Goal: Contribute content: Contribute content

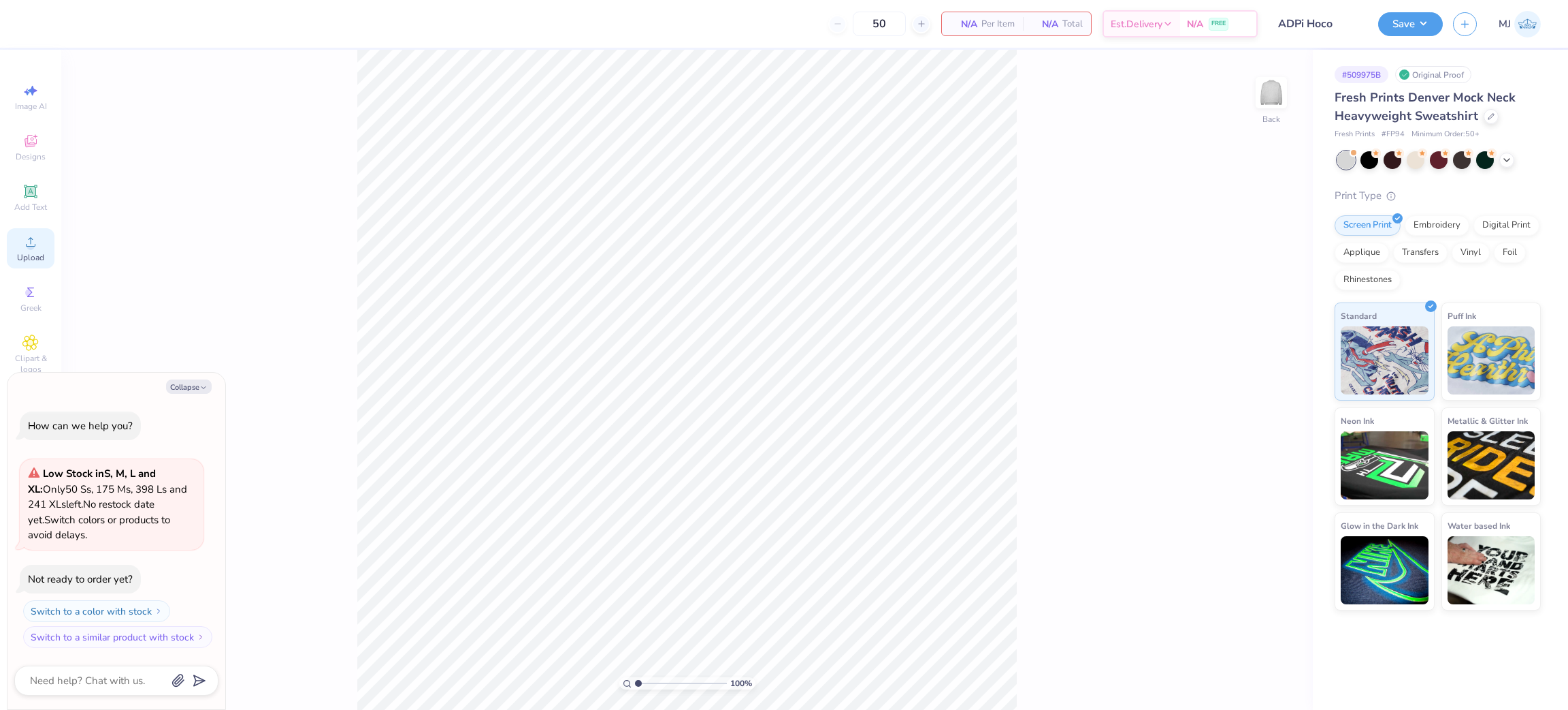
click at [23, 243] on icon at bounding box center [30, 241] width 17 height 17
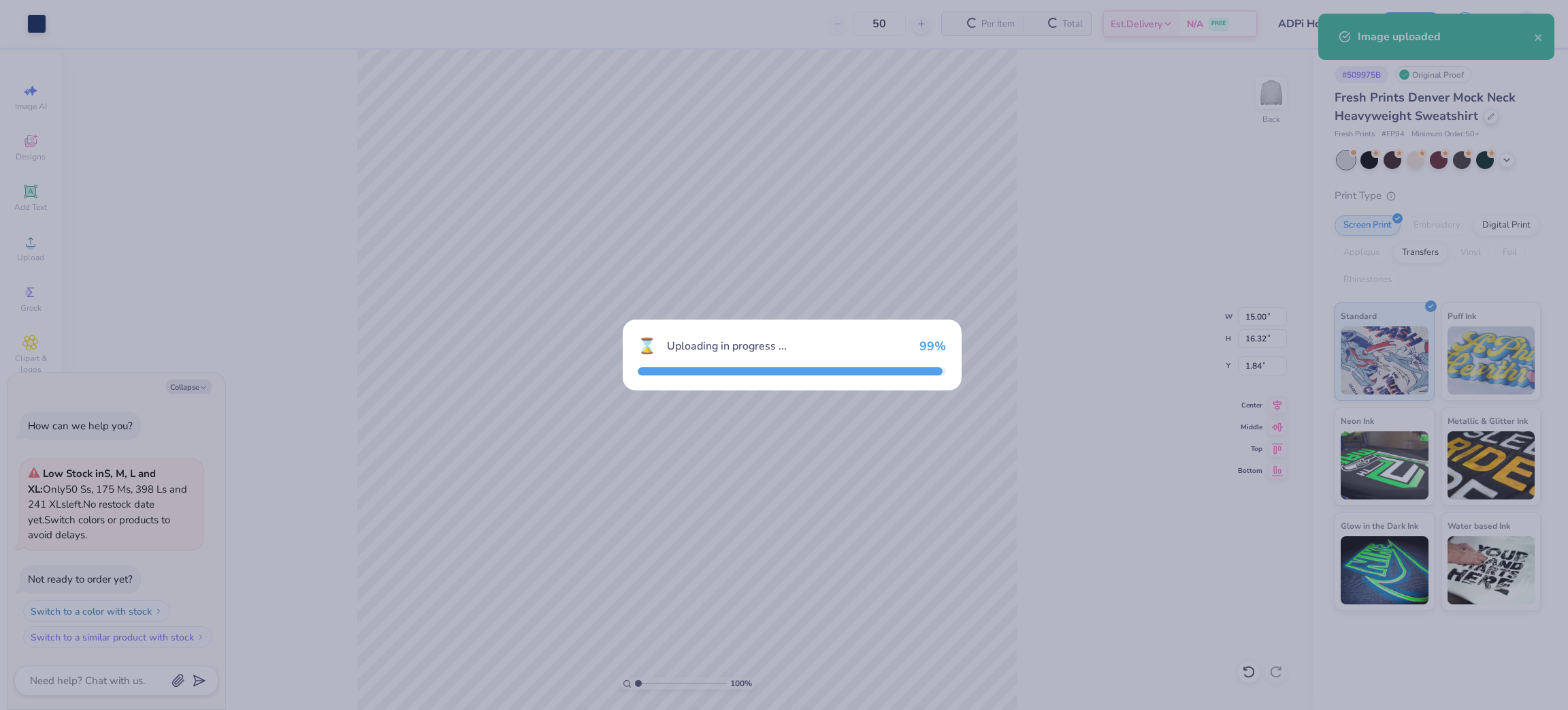
type textarea "x"
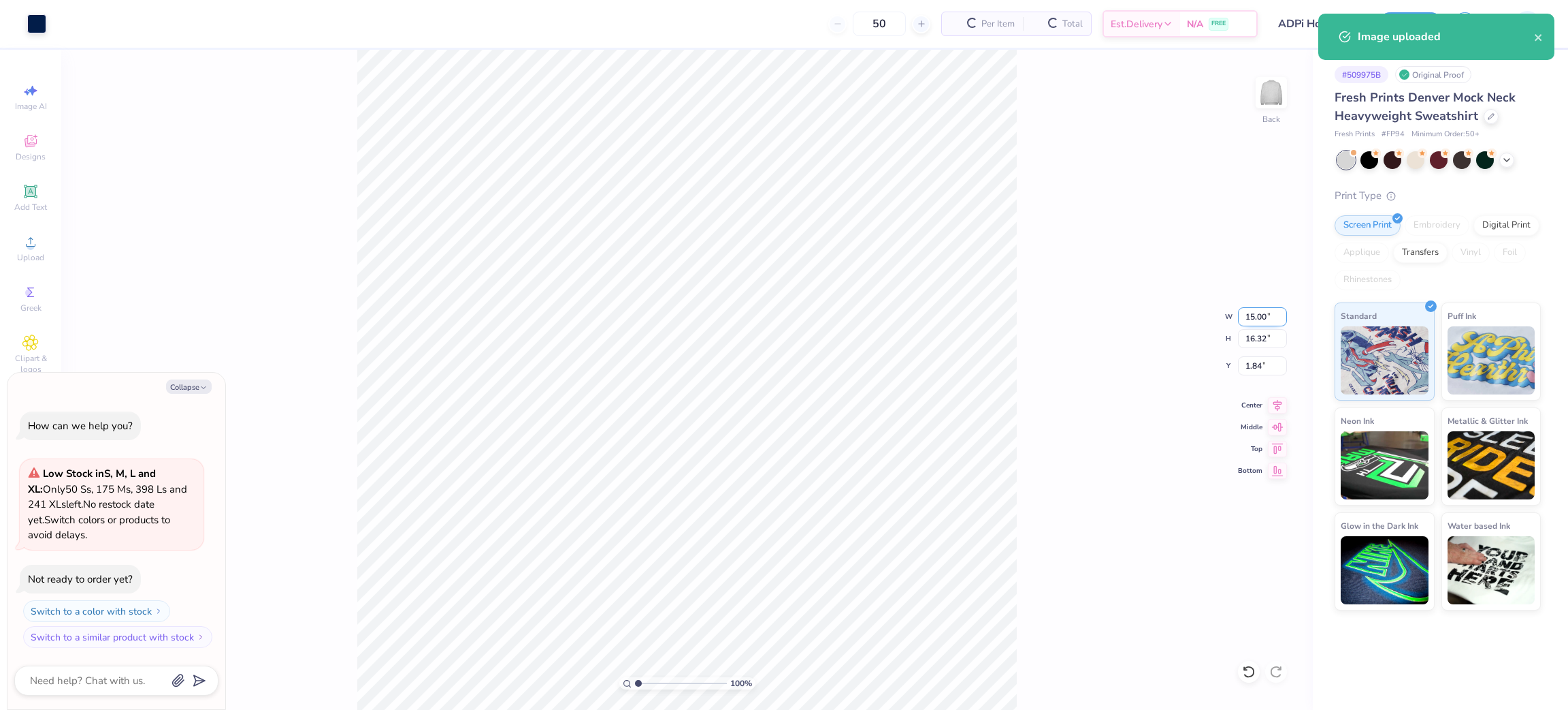
click at [1252, 312] on input "15.00" at bounding box center [1263, 316] width 49 height 19
click at [1253, 312] on input "15.00" at bounding box center [1263, 316] width 49 height 19
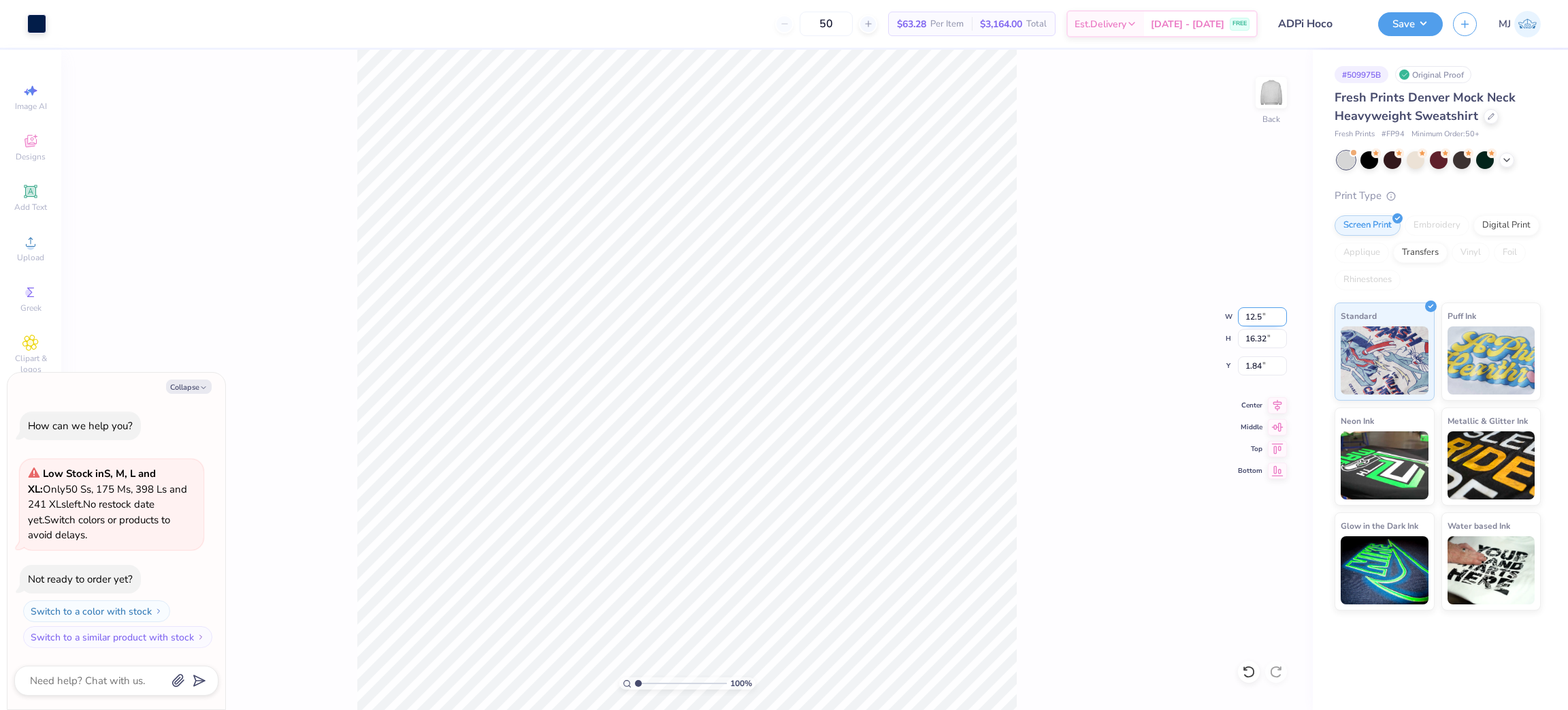
type input "12.5"
type textarea "x"
type input "12.50"
type input "13.60"
click at [1257, 367] on input "3.20" at bounding box center [1263, 365] width 49 height 19
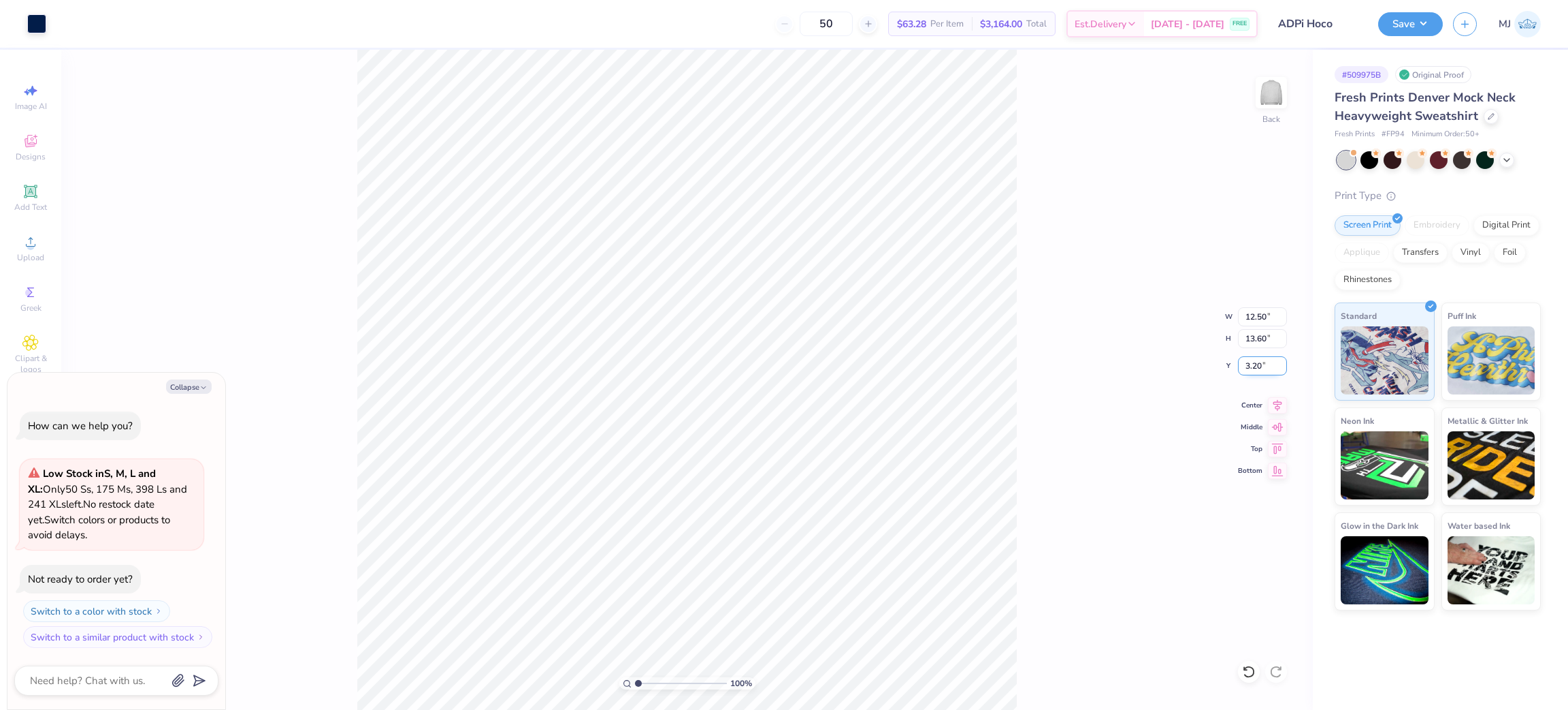
click at [1257, 367] on input "3.20" at bounding box center [1263, 365] width 49 height 19
type input "3"
type textarea "x"
type input "3.00"
click at [1419, 20] on button "Save" at bounding box center [1410, 22] width 65 height 24
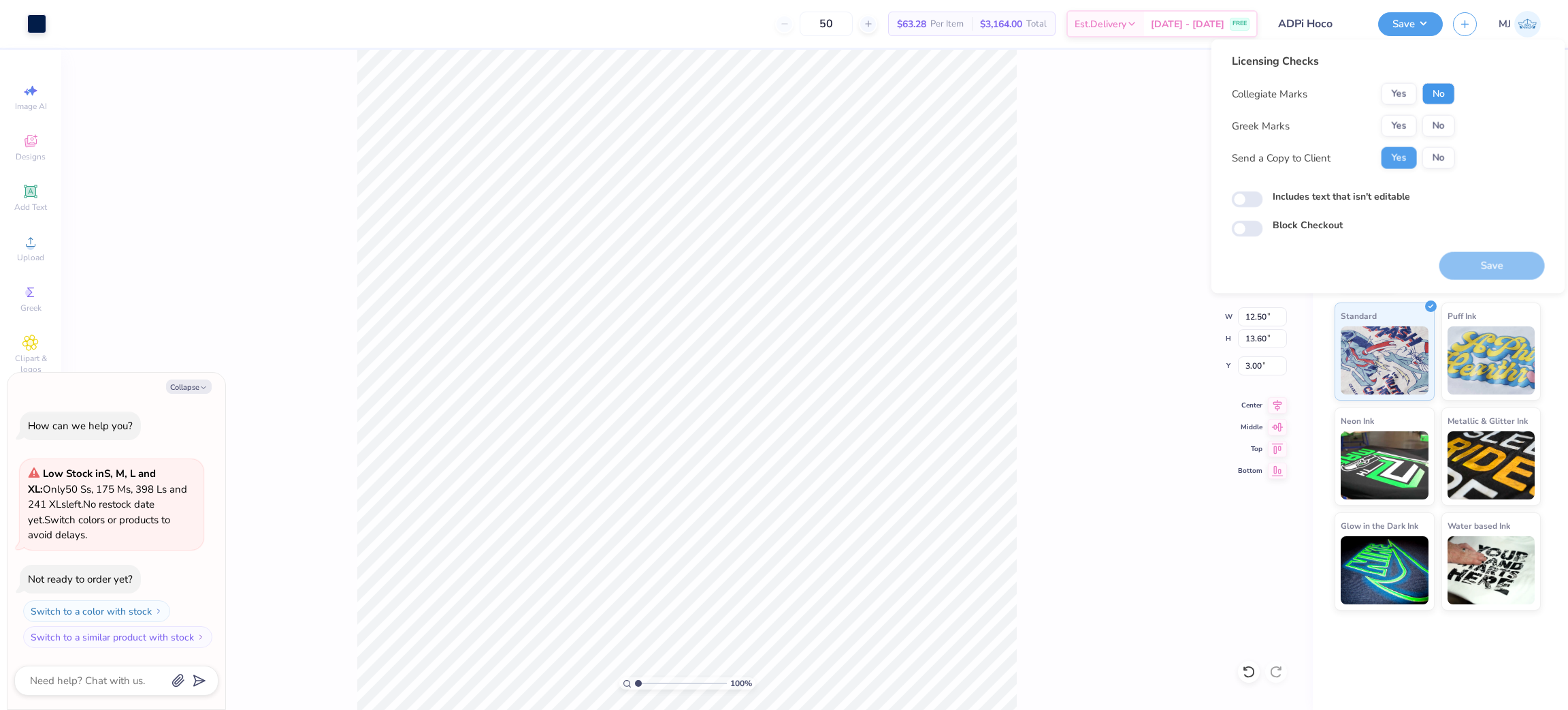
click at [1433, 92] on button "No" at bounding box center [1438, 94] width 32 height 22
click at [1404, 121] on button "Yes" at bounding box center [1400, 126] width 35 height 22
type textarea "x"
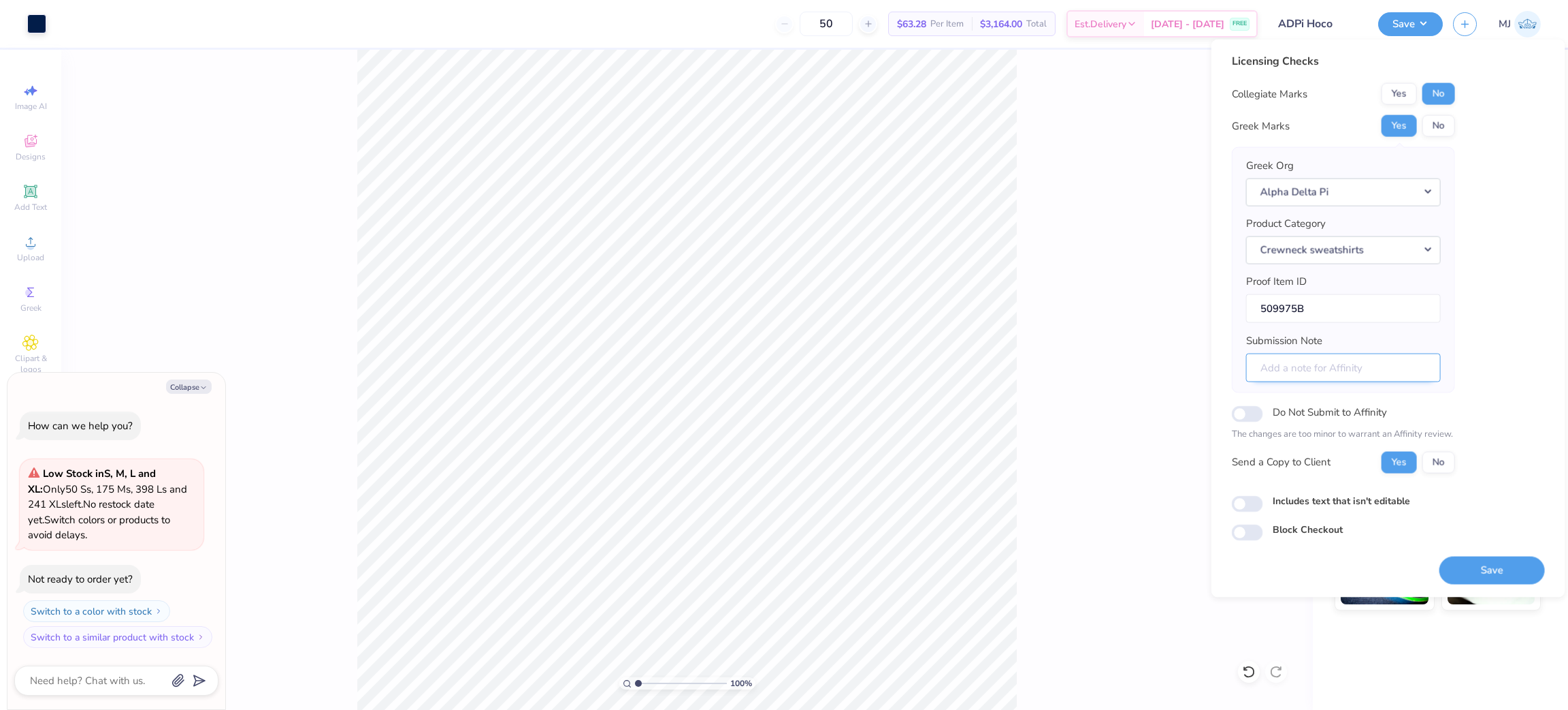
click at [1343, 369] on input "Submission Note" at bounding box center [1343, 367] width 195 height 29
type input "d"
type textarea "x"
type input "dE"
type textarea "x"
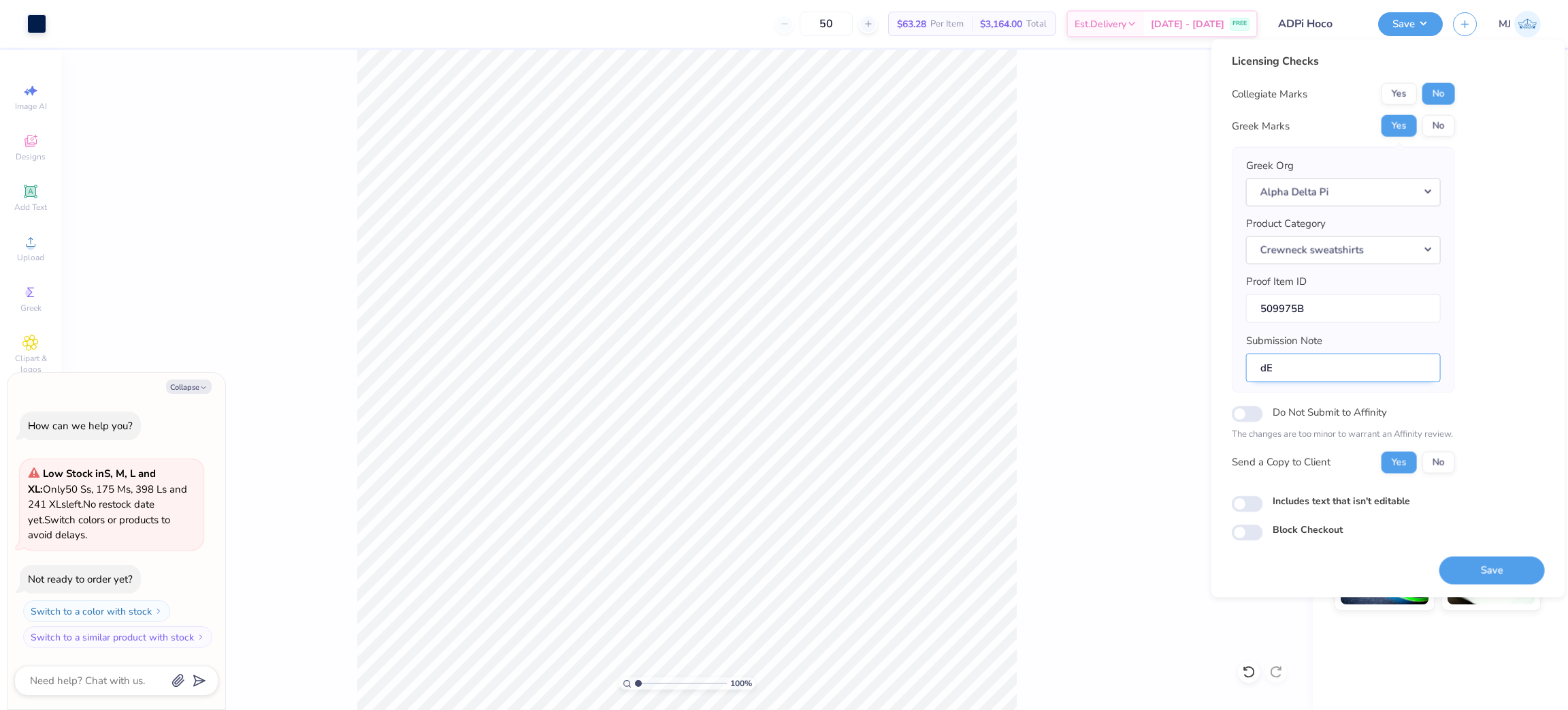
type input "d"
type textarea "x"
type input "D"
type textarea "x"
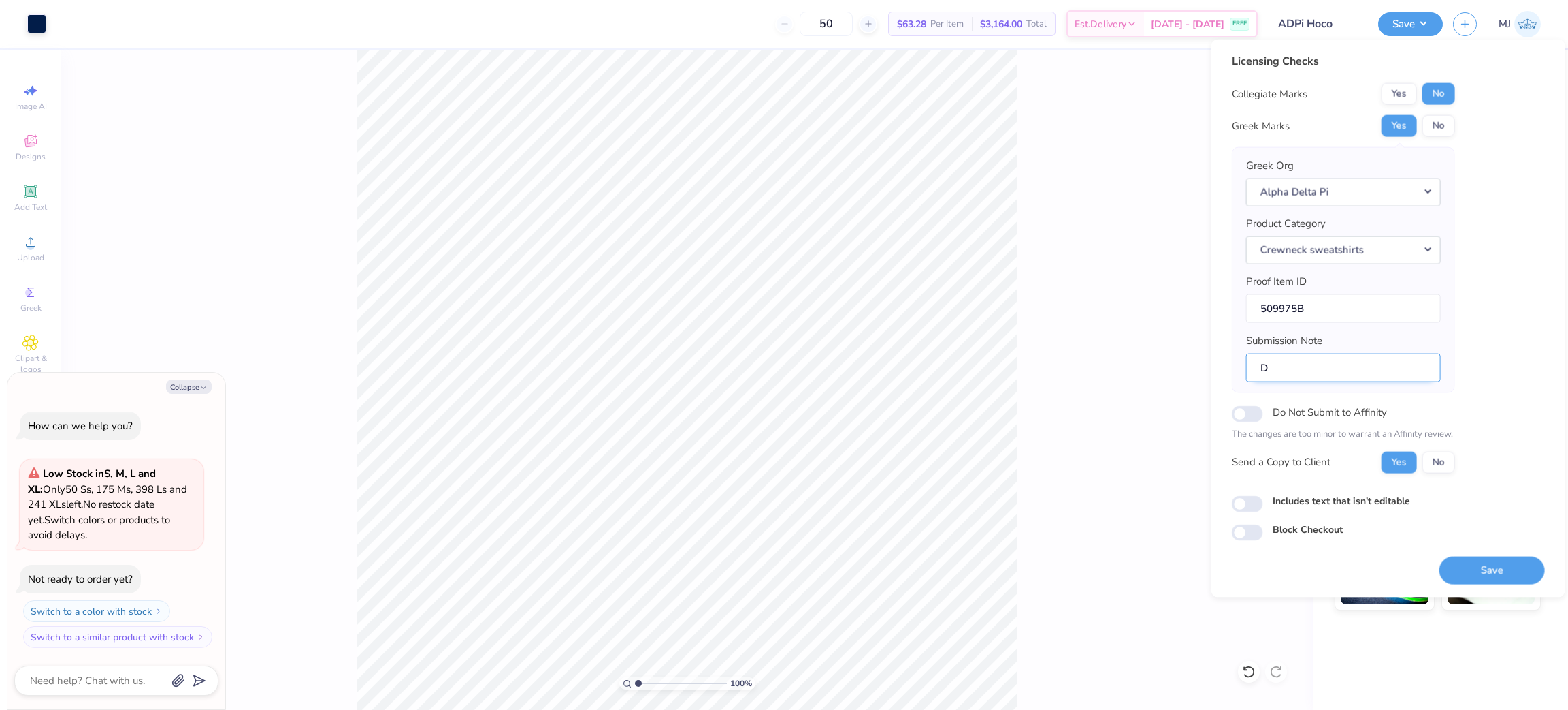
type input "DE"
type textarea "x"
type input "D"
type textarea "x"
type input "De"
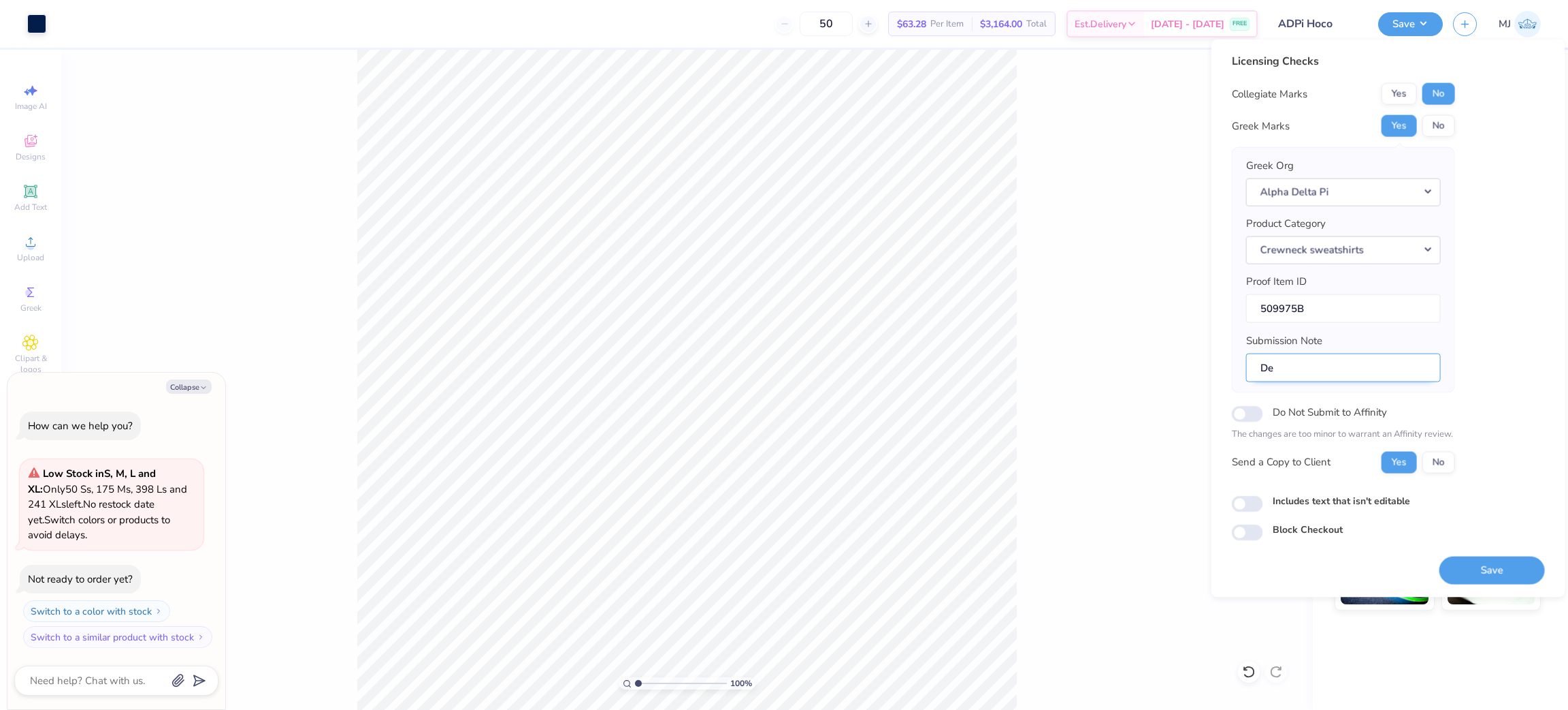
type textarea "x"
type input "Del"
type textarea "x"
type input "Delt"
type textarea "x"
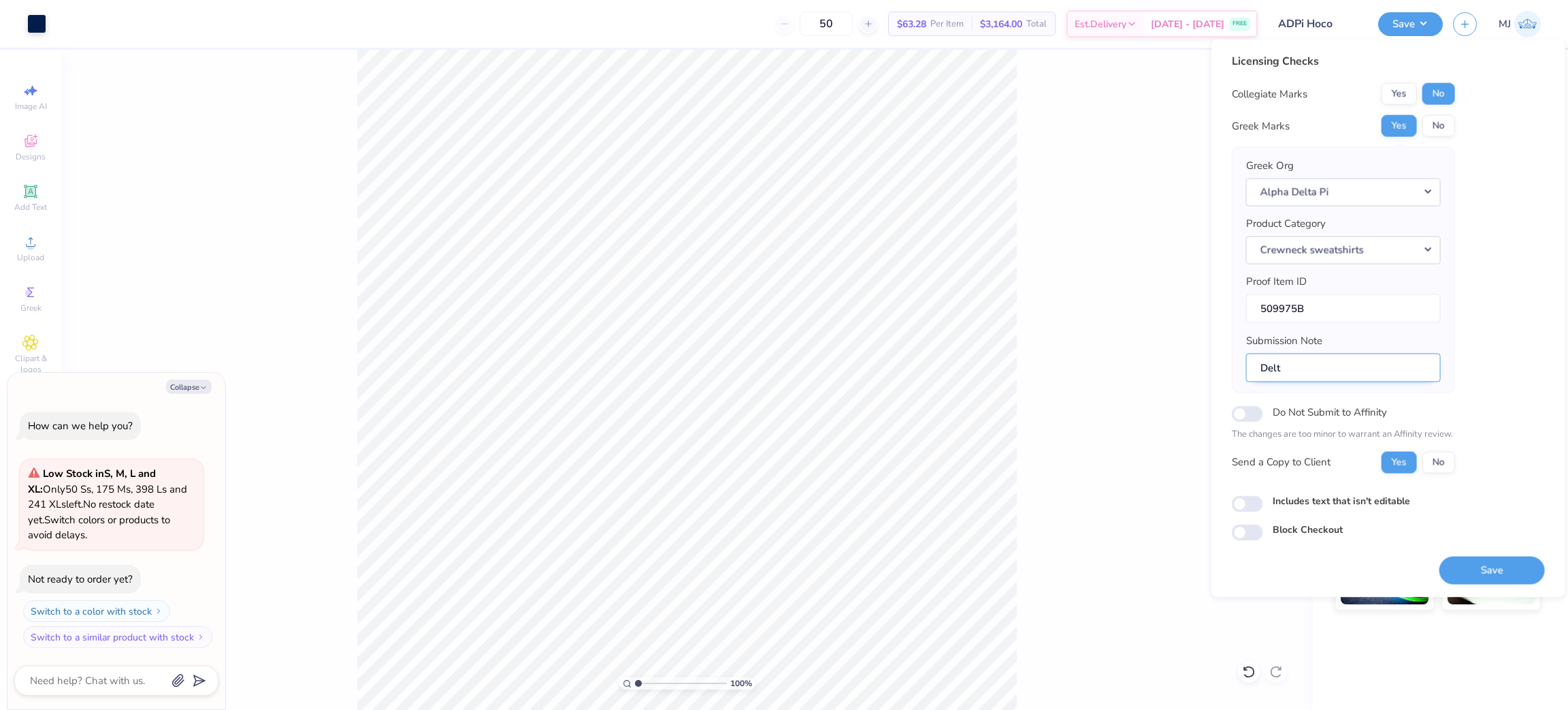
type input "Delta"
type textarea "x"
type input "Delta"
type textarea "x"
type input "Delta A"
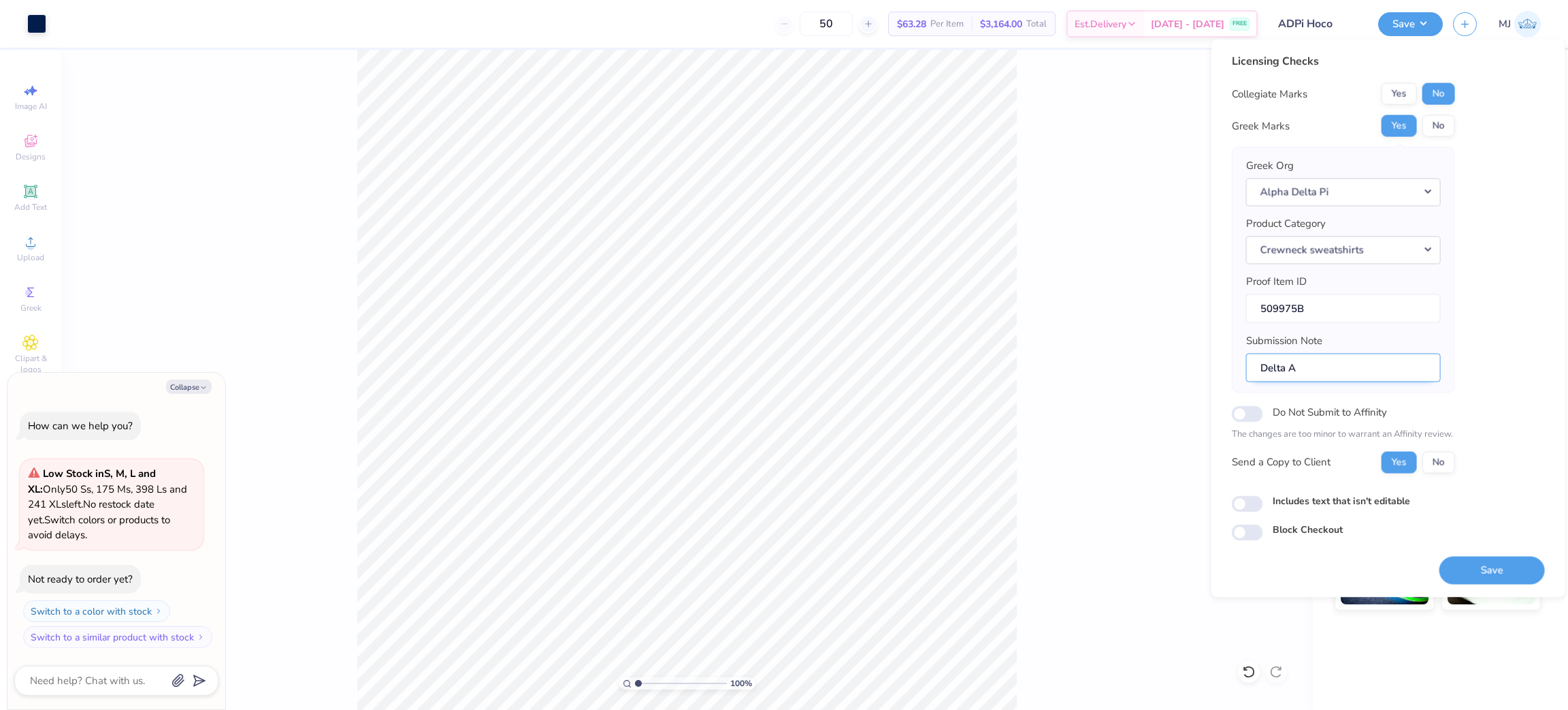
type textarea "x"
type input "Delta Al"
type textarea "x"
type input "Delta Alp"
type textarea "x"
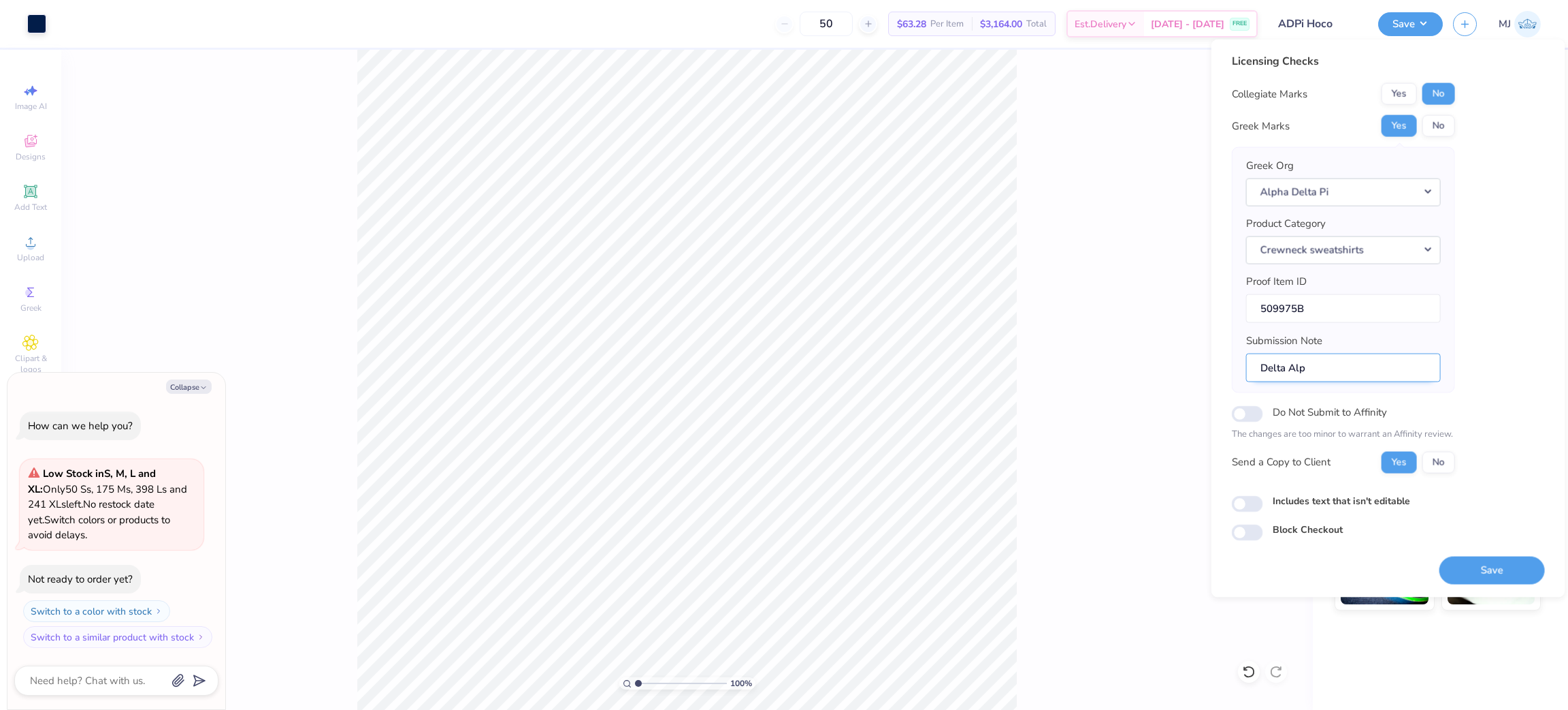
type input "Delta Alph"
type textarea "x"
type input "Delta Alpha"
type textarea "x"
type input "Delta Alpha,"
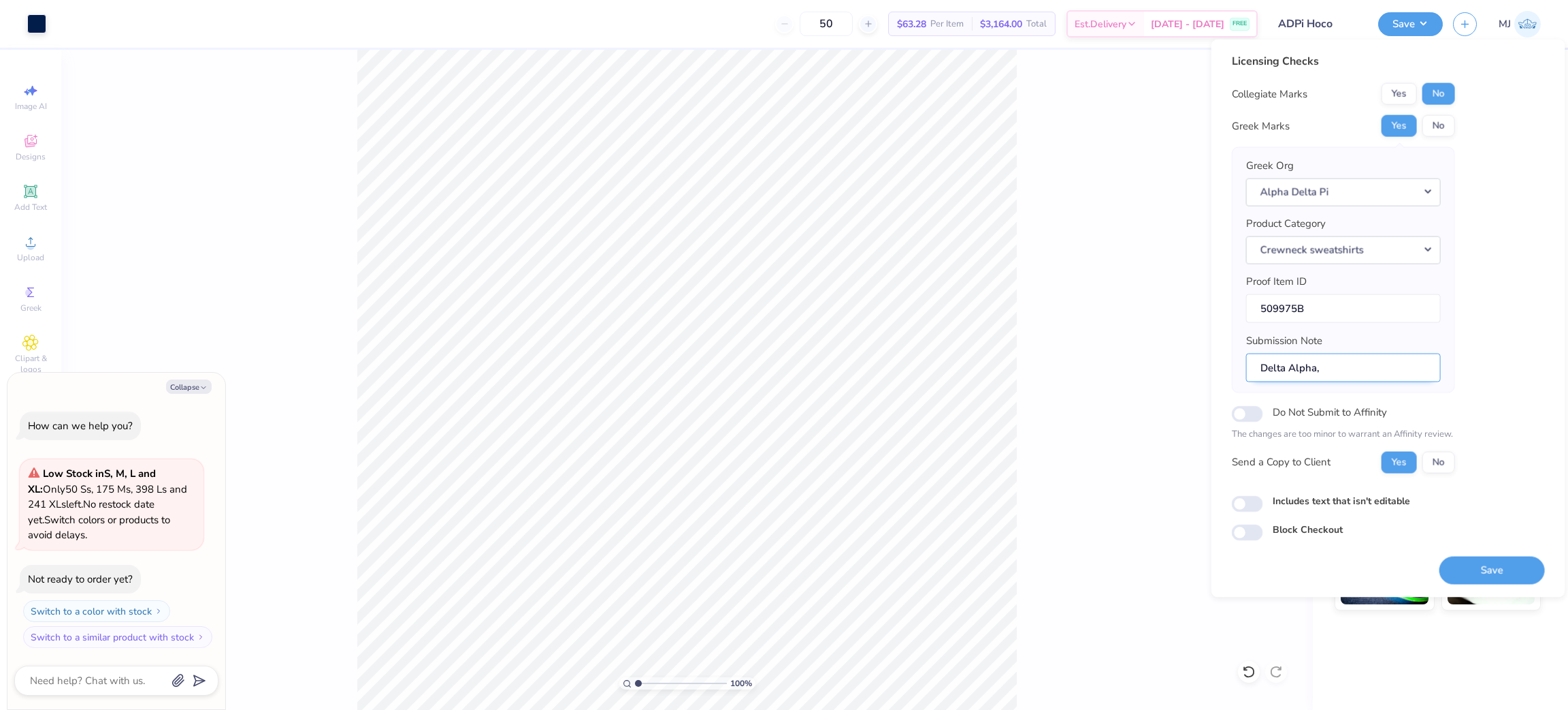
type textarea "x"
type input "Delta Alpha,"
type textarea "x"
type input "Delta Alpha, M"
type textarea "x"
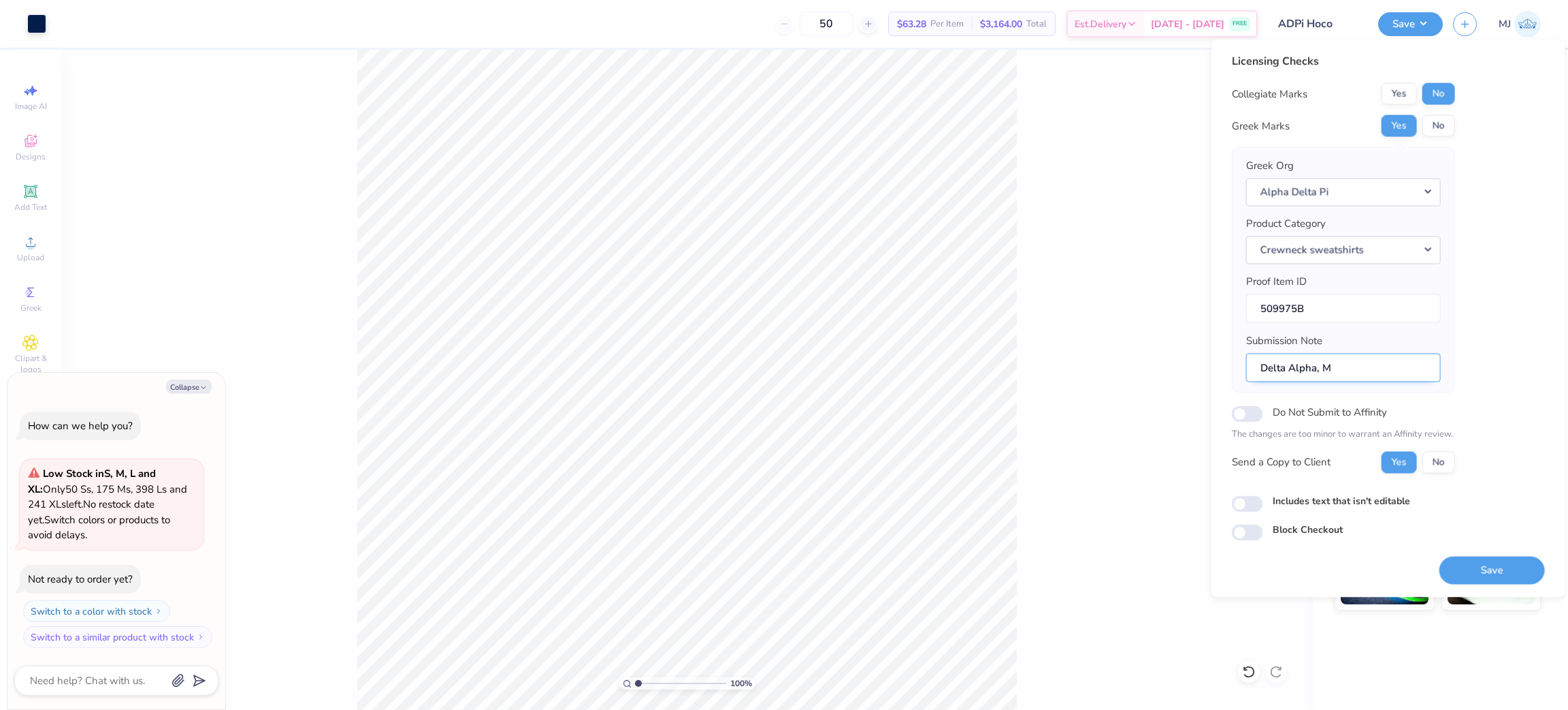
type input "Delta Alpha, Mo"
type textarea "x"
type input "Delta Alpha, Mon"
type textarea "x"
type input "Delta Alpha, Mo"
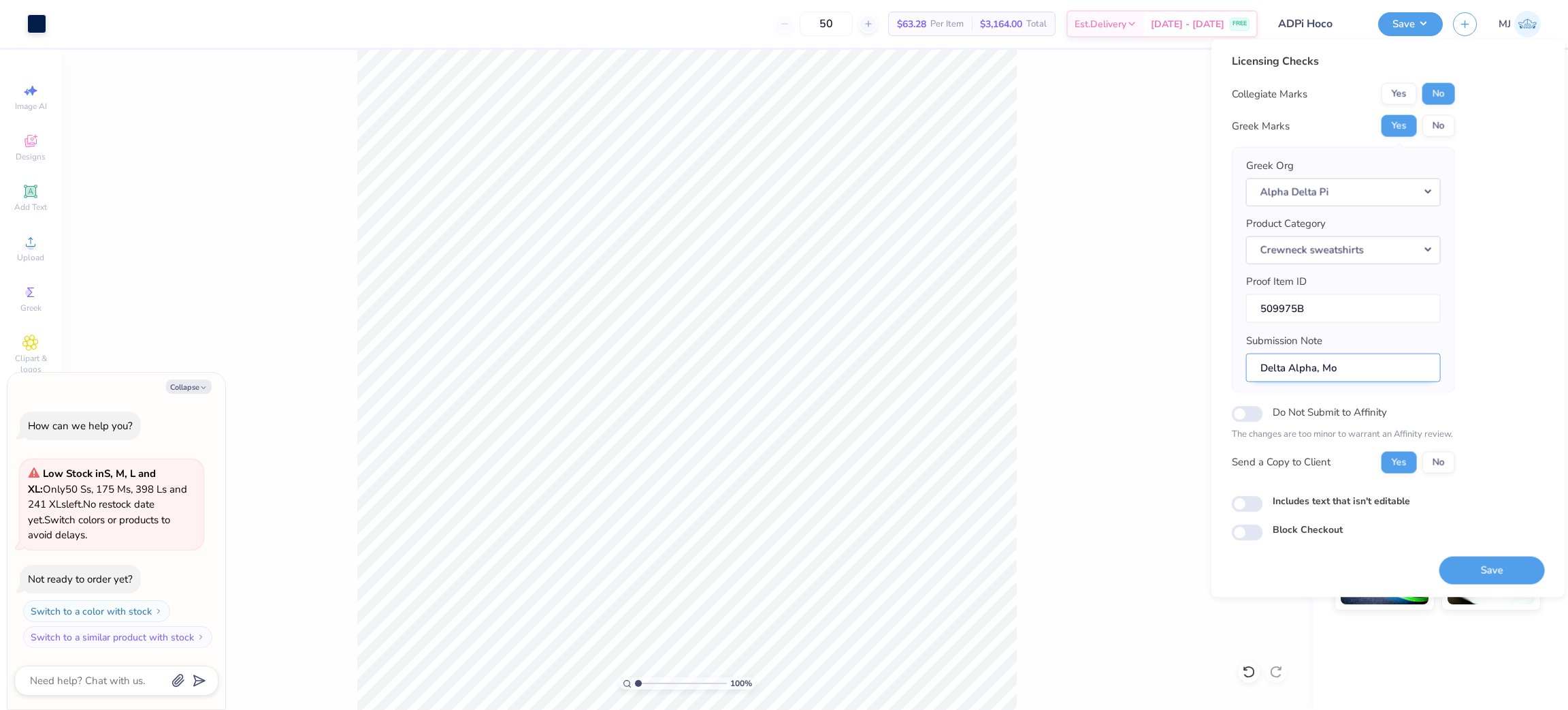
type textarea "x"
type input "Delta Alpha, Moe"
type textarea "x"
type input "Delta Alpha, Mo"
type textarea "x"
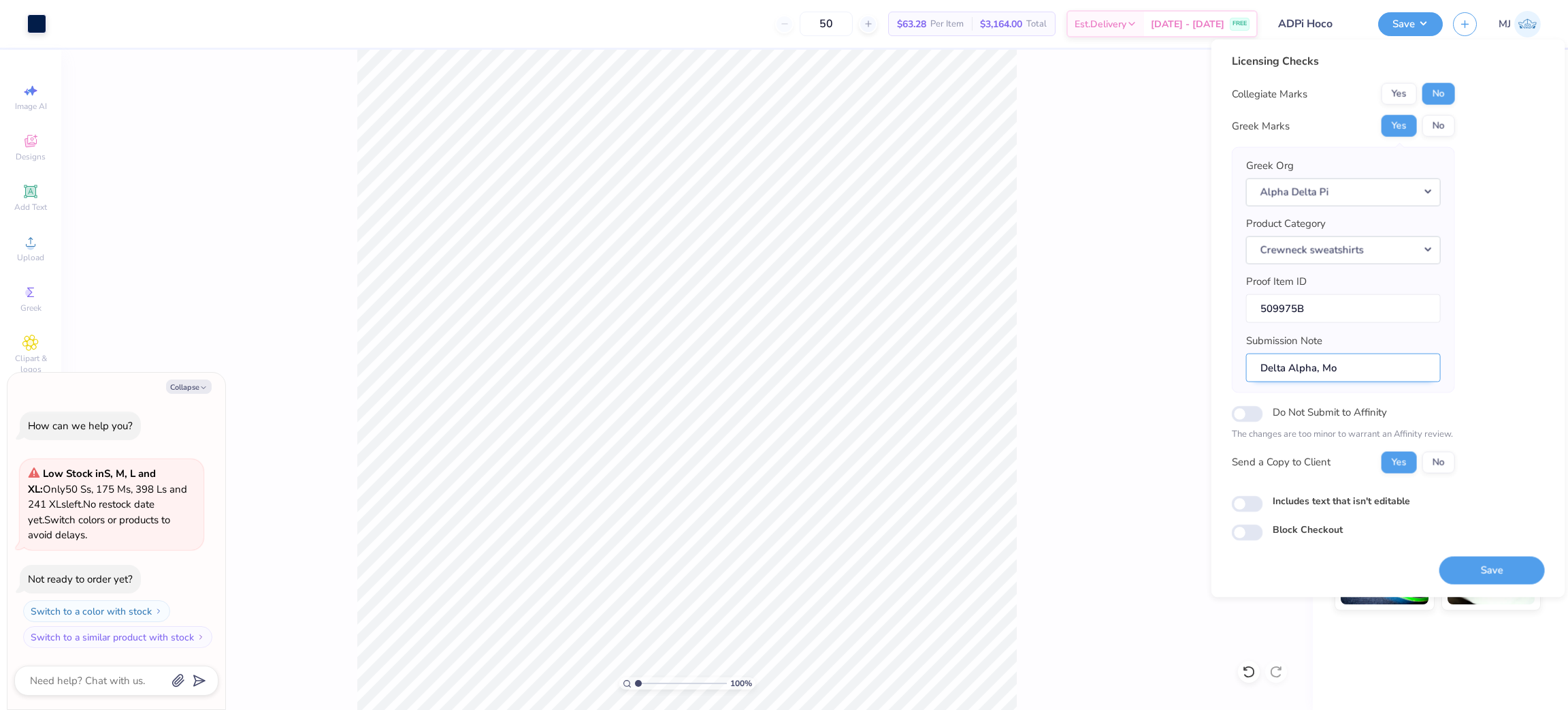
type input "Delta Alpha, M"
type textarea "x"
type input "Delta Alpha,"
type textarea "x"
type input "Delta Alpha, h"
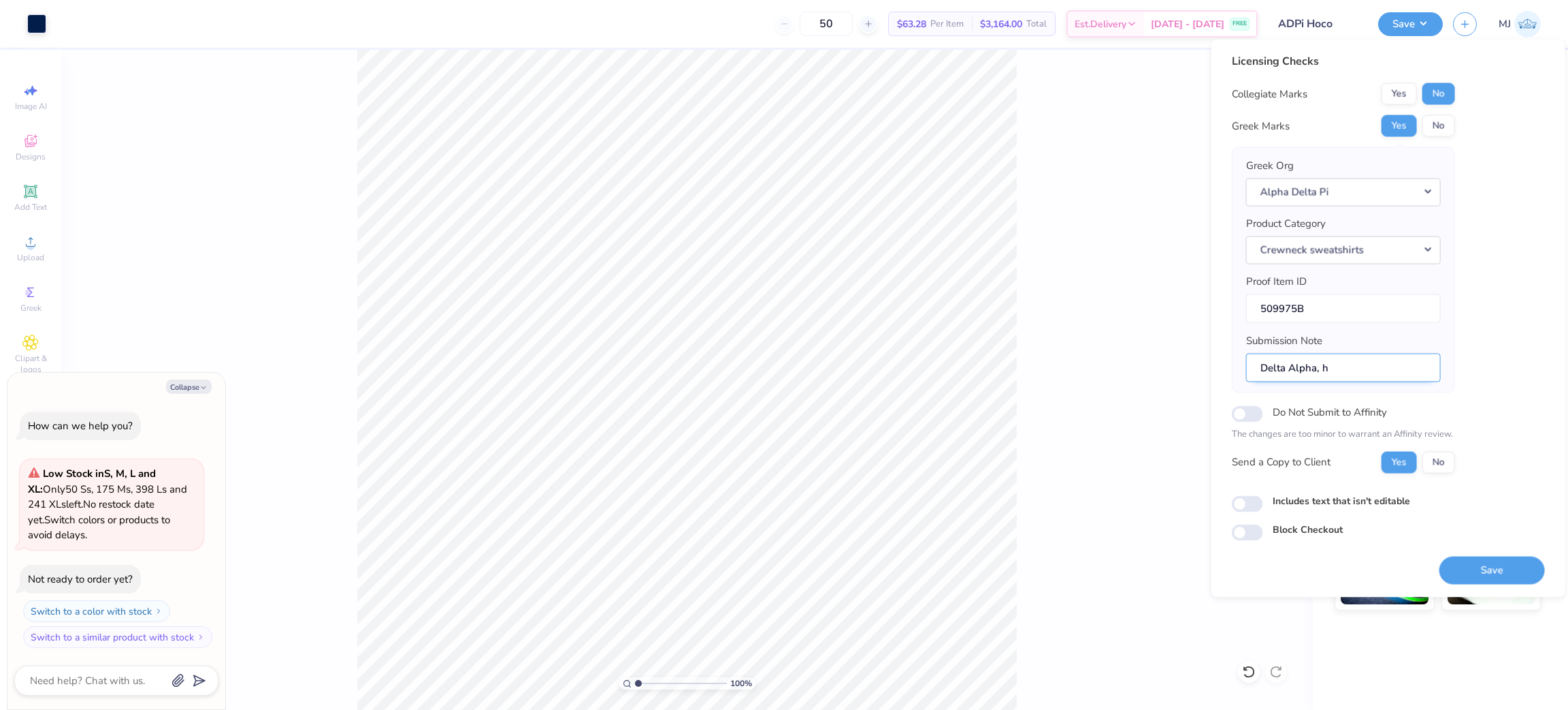
type textarea "x"
type input "Delta Alpha, ho"
type textarea "x"
type input "Delta Alpha, hom"
type textarea "x"
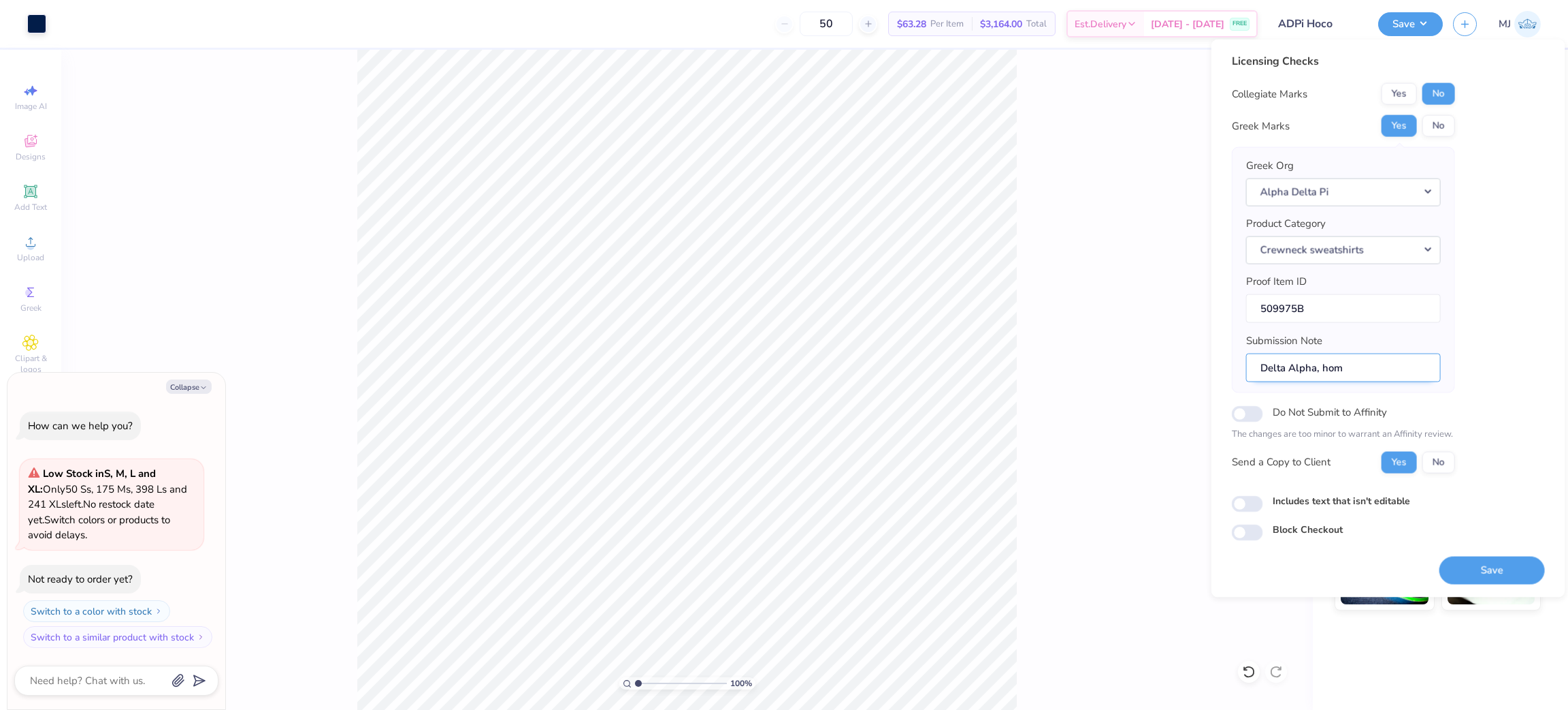
type input "Delta Alpha, home"
type textarea "x"
type input "Delta Alpha, homec"
type textarea "x"
type input "Delta Alpha, homeco"
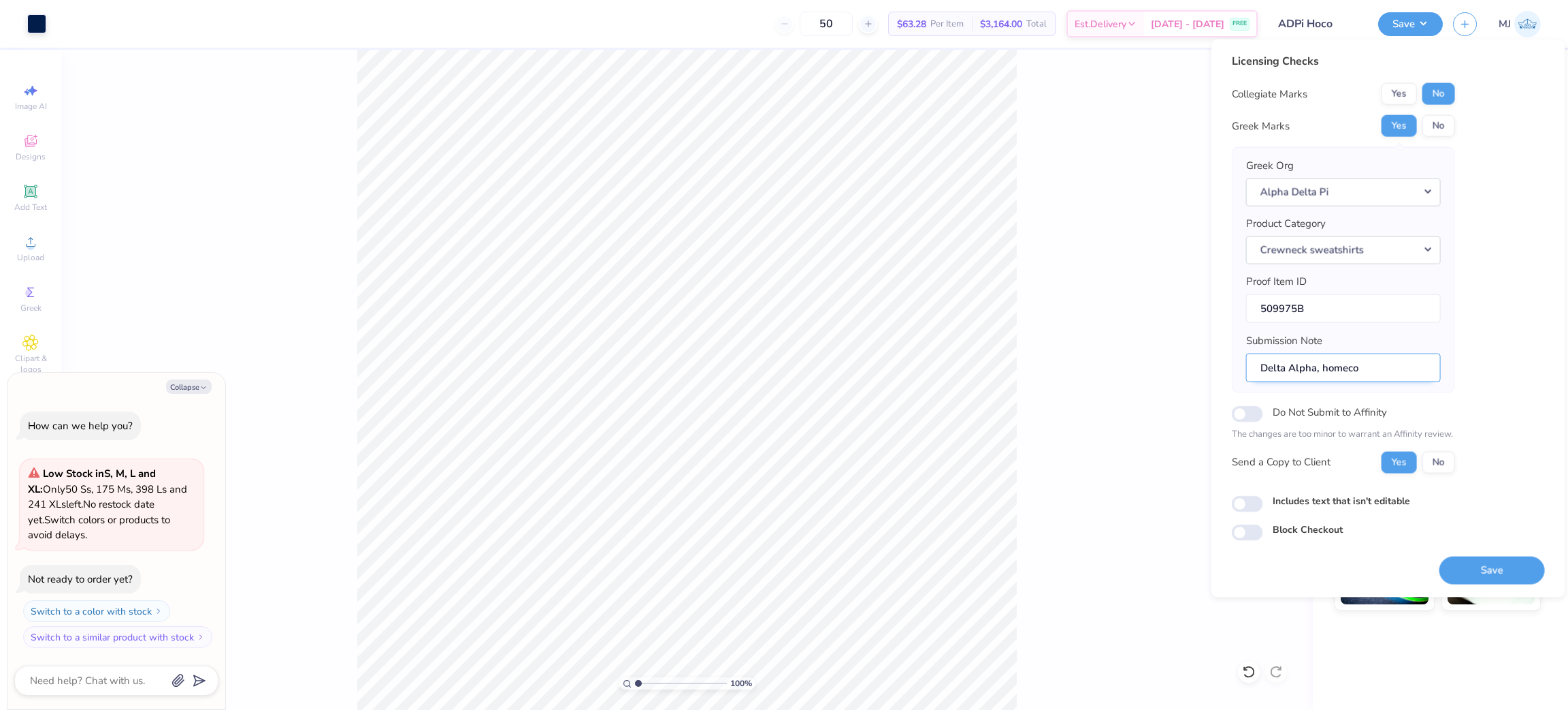
type textarea "x"
type input "Delta Alpha, homecom"
type textarea "x"
type input "Delta Alpha, homecomi"
type textarea "x"
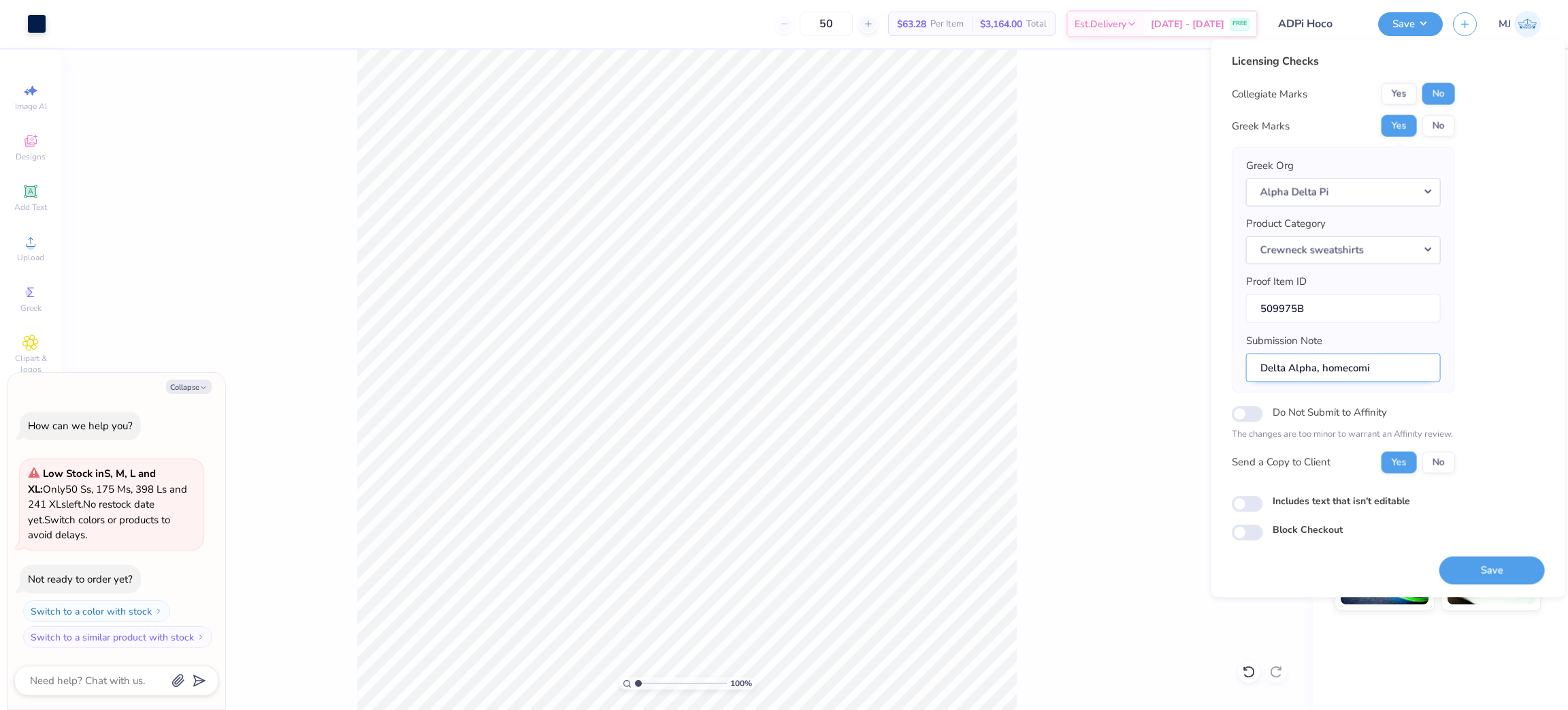
type input "Delta Alpha, homecomin"
type textarea "x"
type input "Delta Alpha, homecoming"
type textarea "x"
click at [1328, 367] on input "Delta Alpha, homecoming" at bounding box center [1343, 367] width 195 height 29
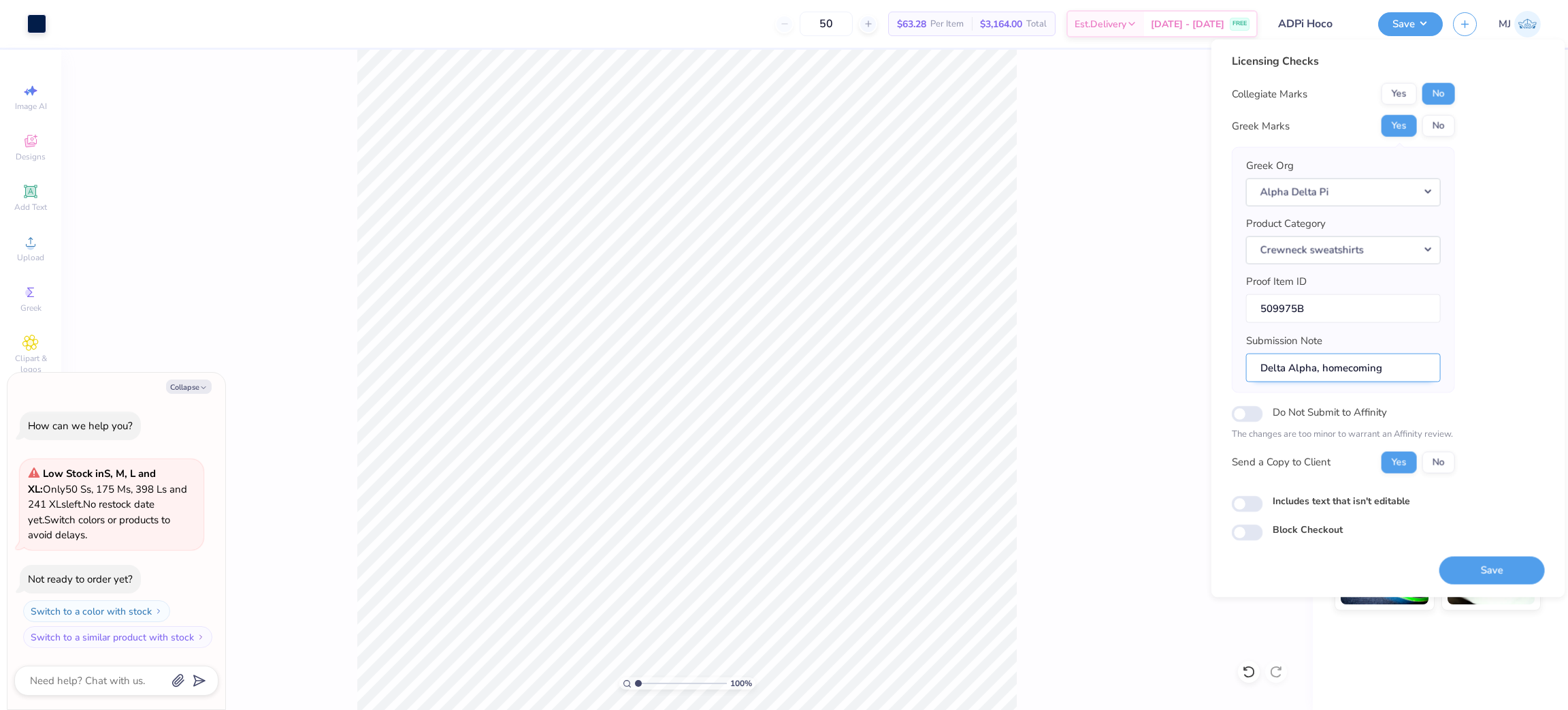
type input "Delta Alpha, omecoming"
type textarea "x"
type input "Delta Alpha, Homecoming"
type textarea "x"
type input "Delta Alpha, Homecoming"
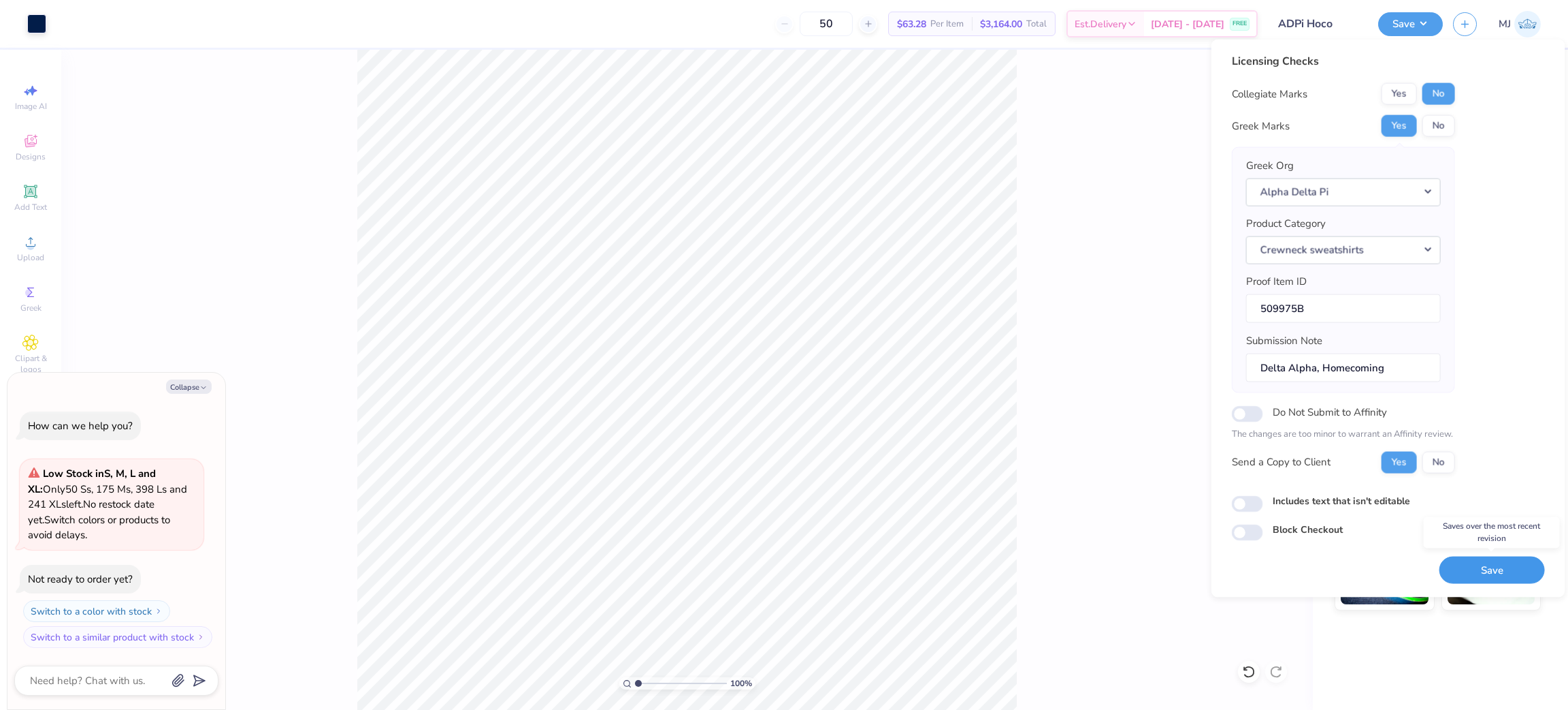
click at [1480, 576] on button "Save" at bounding box center [1493, 569] width 106 height 28
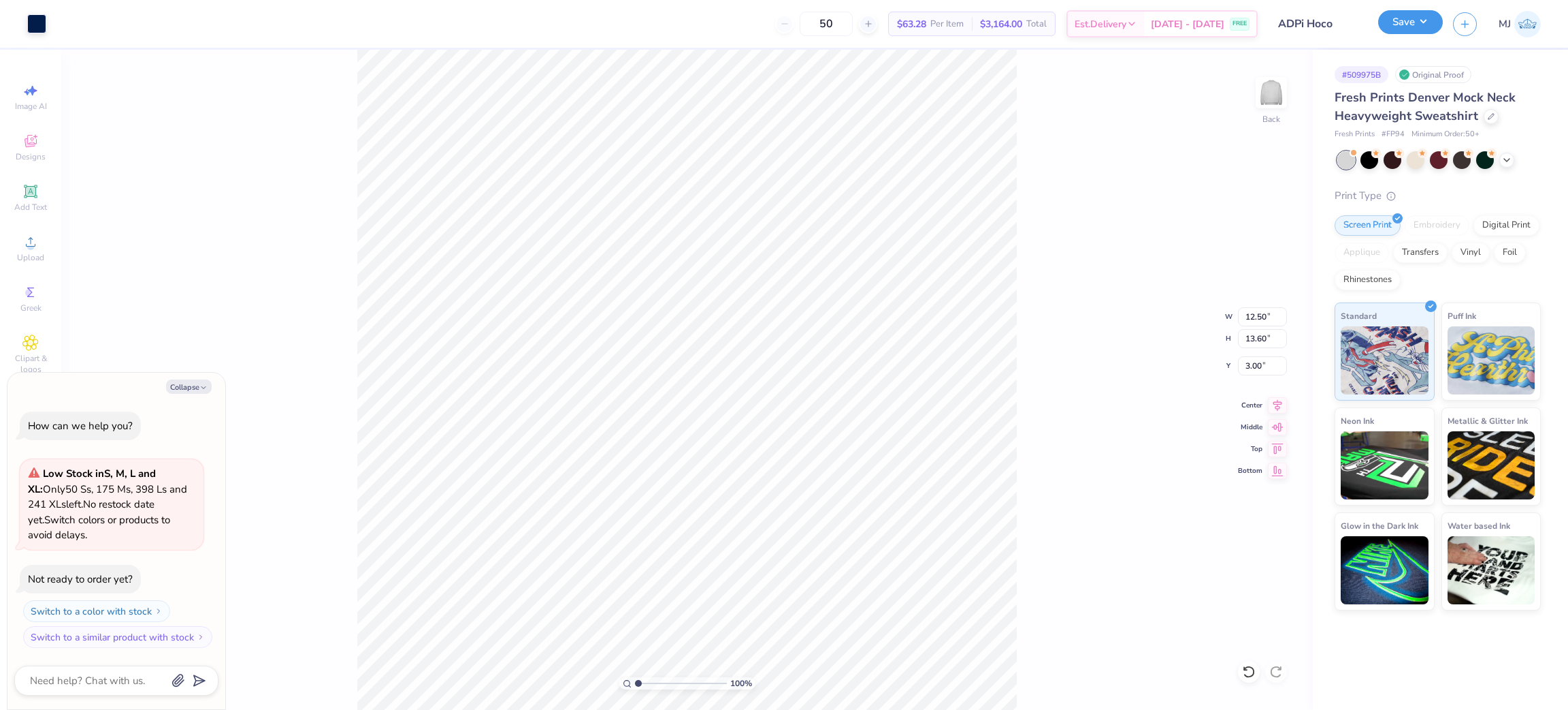
click at [1426, 26] on button "Save" at bounding box center [1410, 22] width 65 height 24
click at [1426, 25] on button "Save" at bounding box center [1410, 22] width 65 height 24
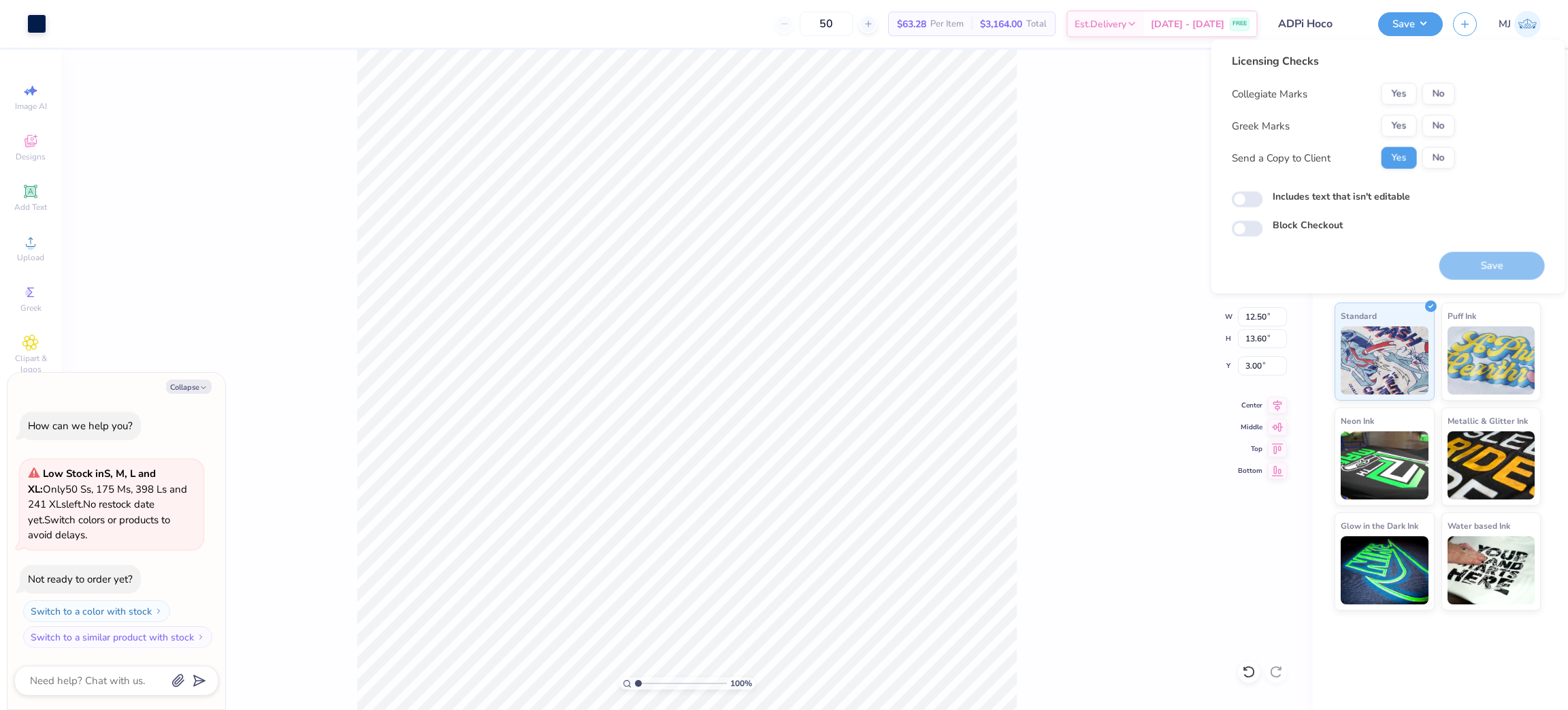
click at [1039, 218] on div "100 % Back W 12.50 12.50 " H 13.60 13.60 " Y 3.00 3.00 " Center Middle Top Bott…" at bounding box center [687, 380] width 1252 height 660
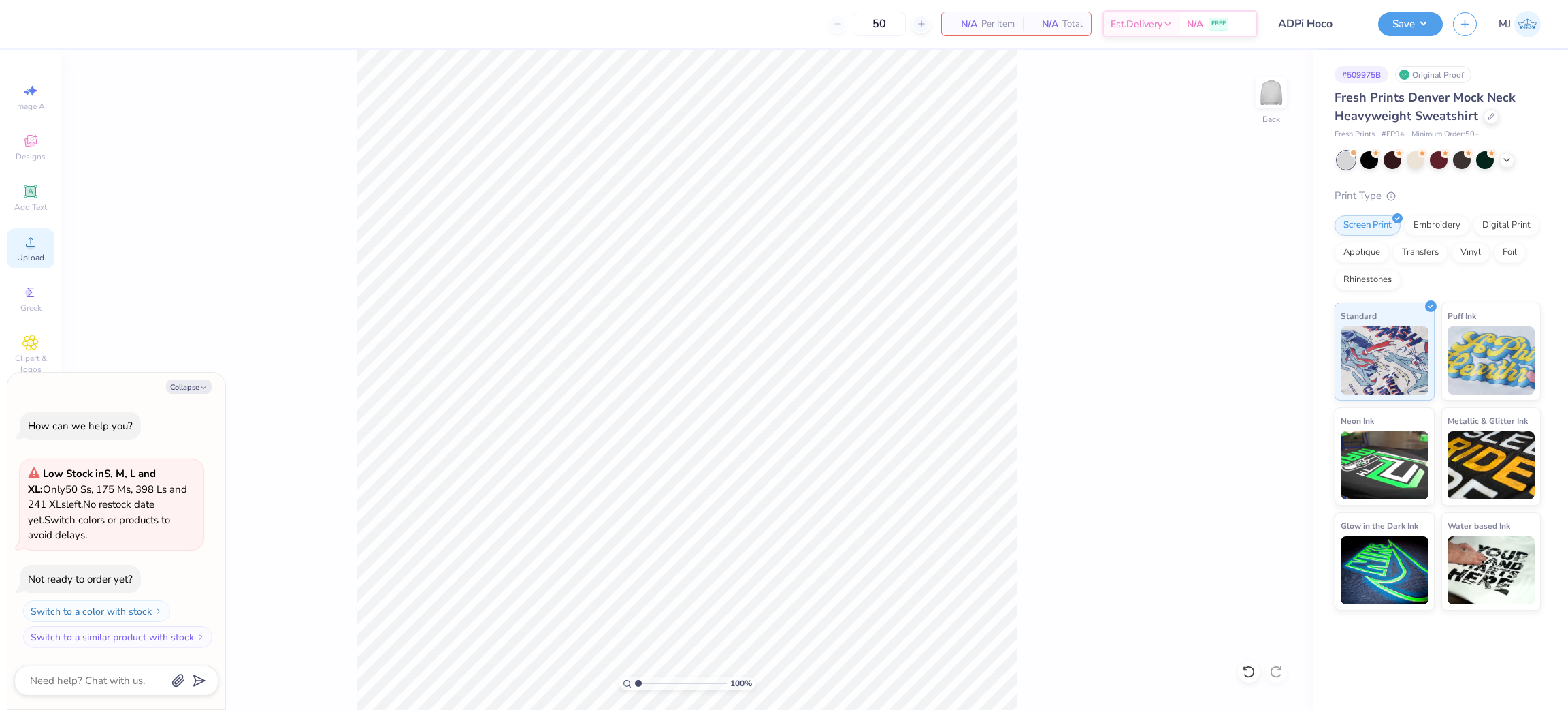
click at [30, 243] on icon at bounding box center [30, 241] width 17 height 17
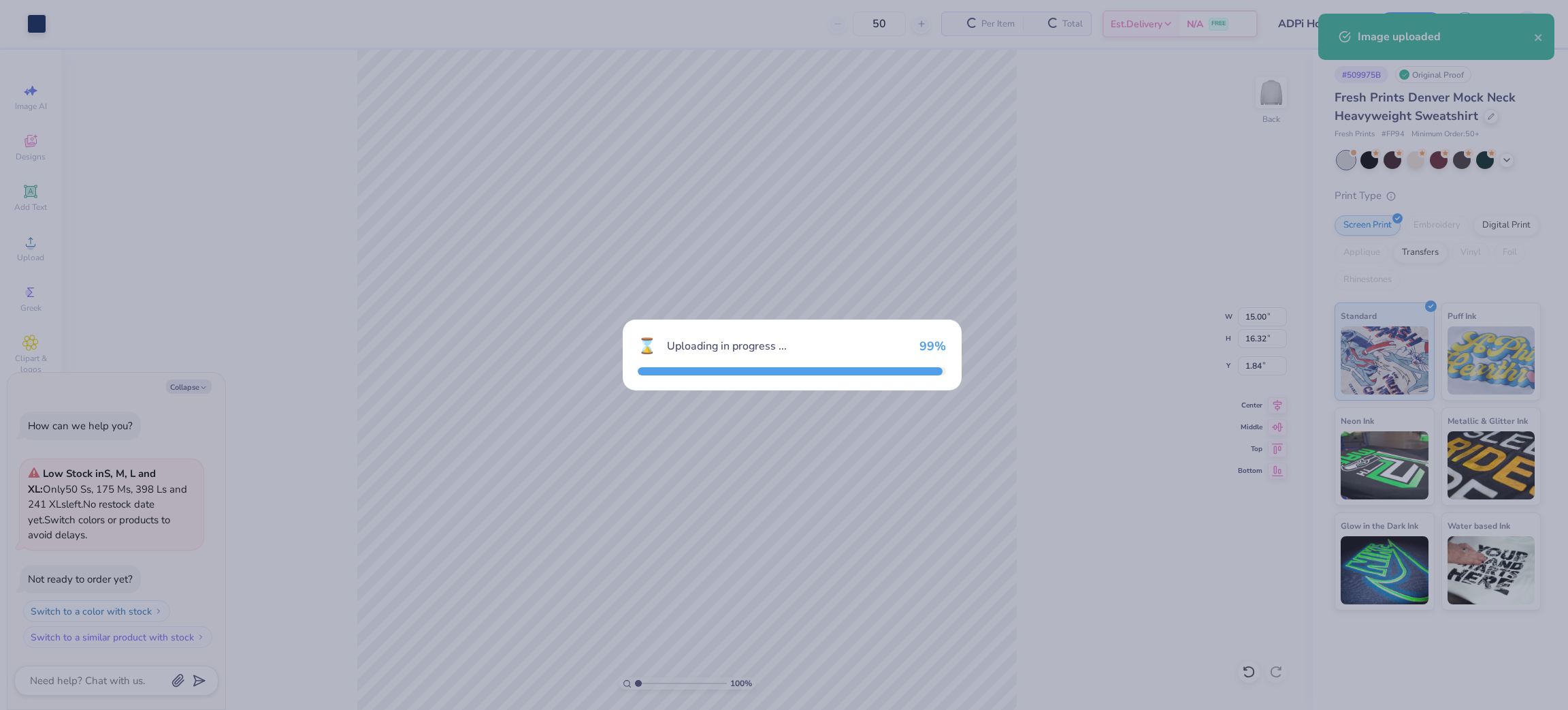
type textarea "x"
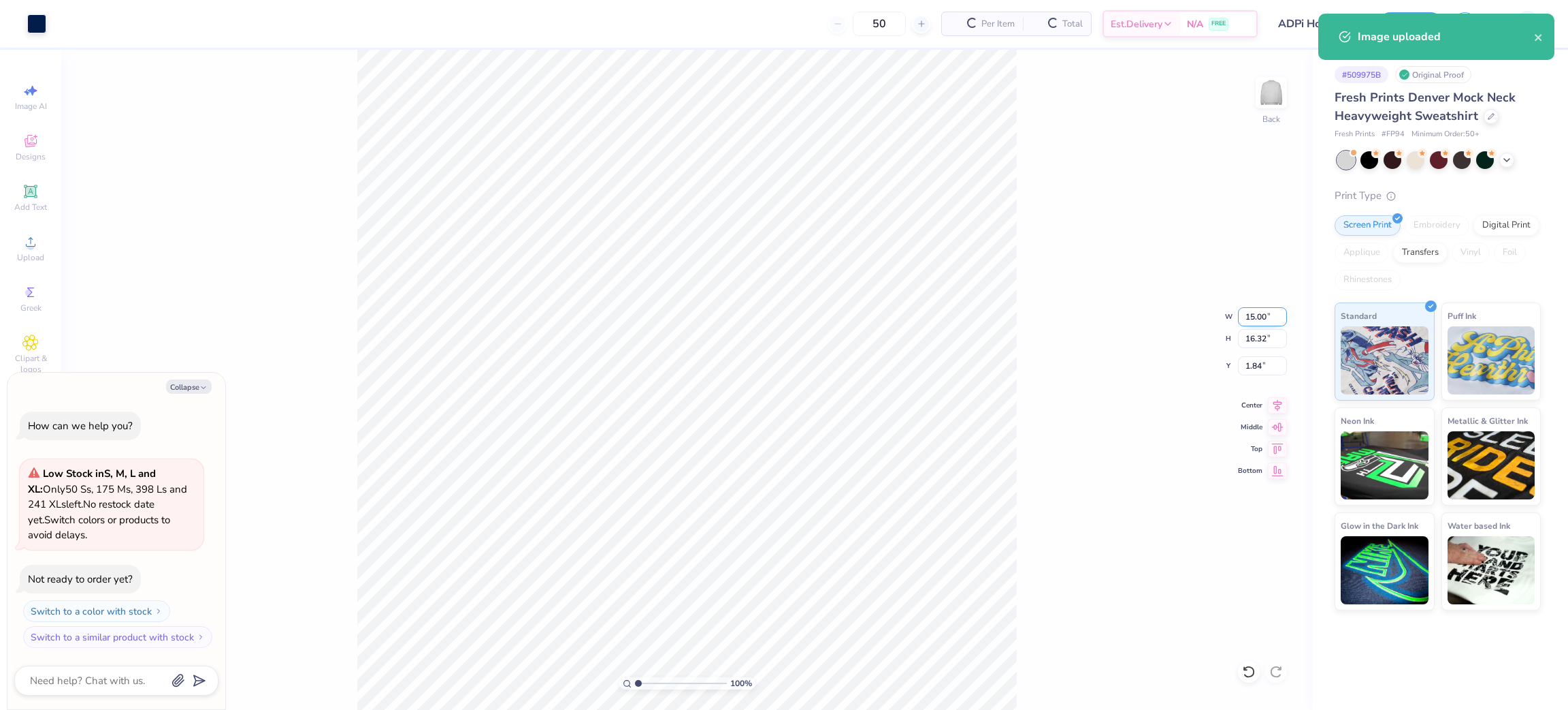
click at [1250, 311] on input "15.00" at bounding box center [1263, 316] width 49 height 19
click at [1249, 311] on input "15.00" at bounding box center [1263, 316] width 49 height 19
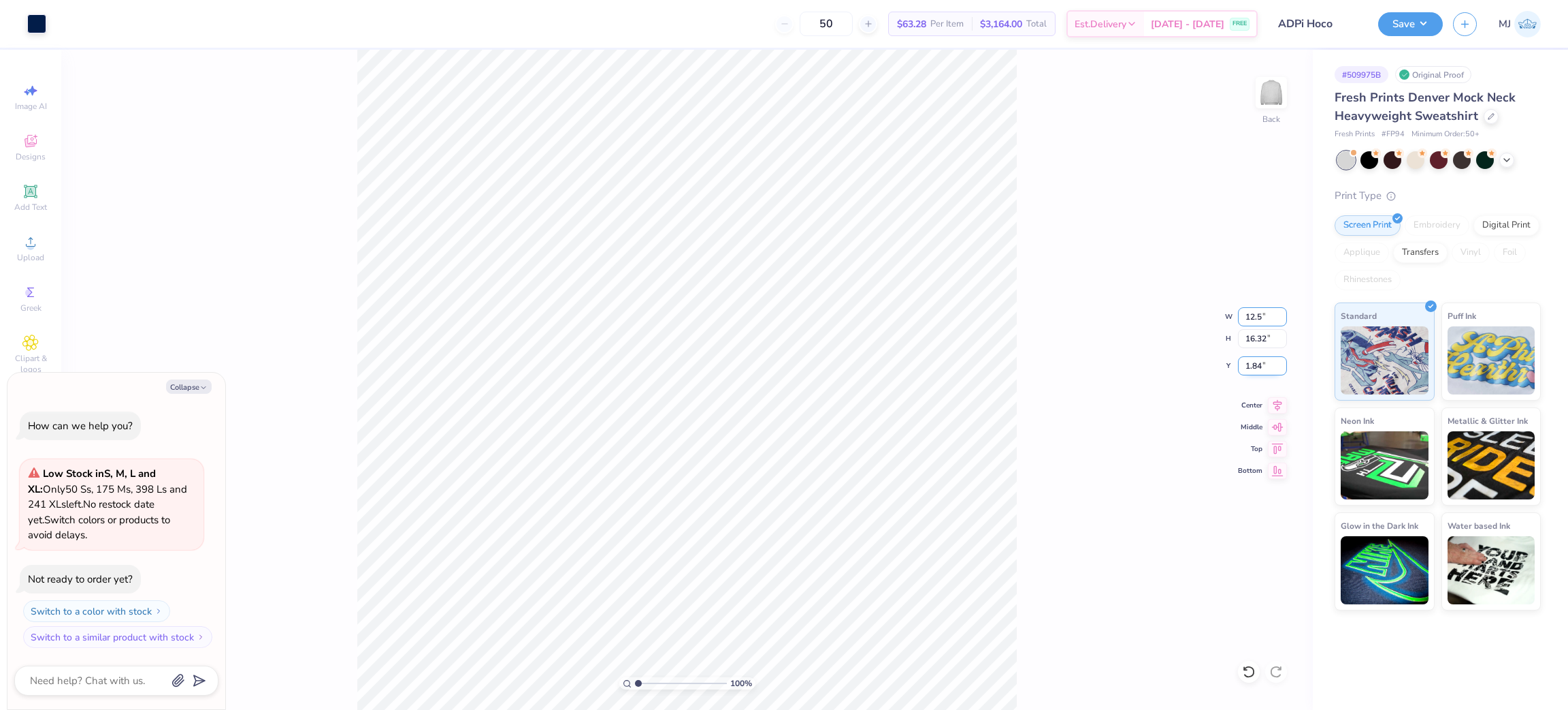
type input "12.5"
click at [1253, 362] on input "1.84" at bounding box center [1263, 365] width 49 height 19
type textarea "x"
type input "12.50"
type input "13.60"
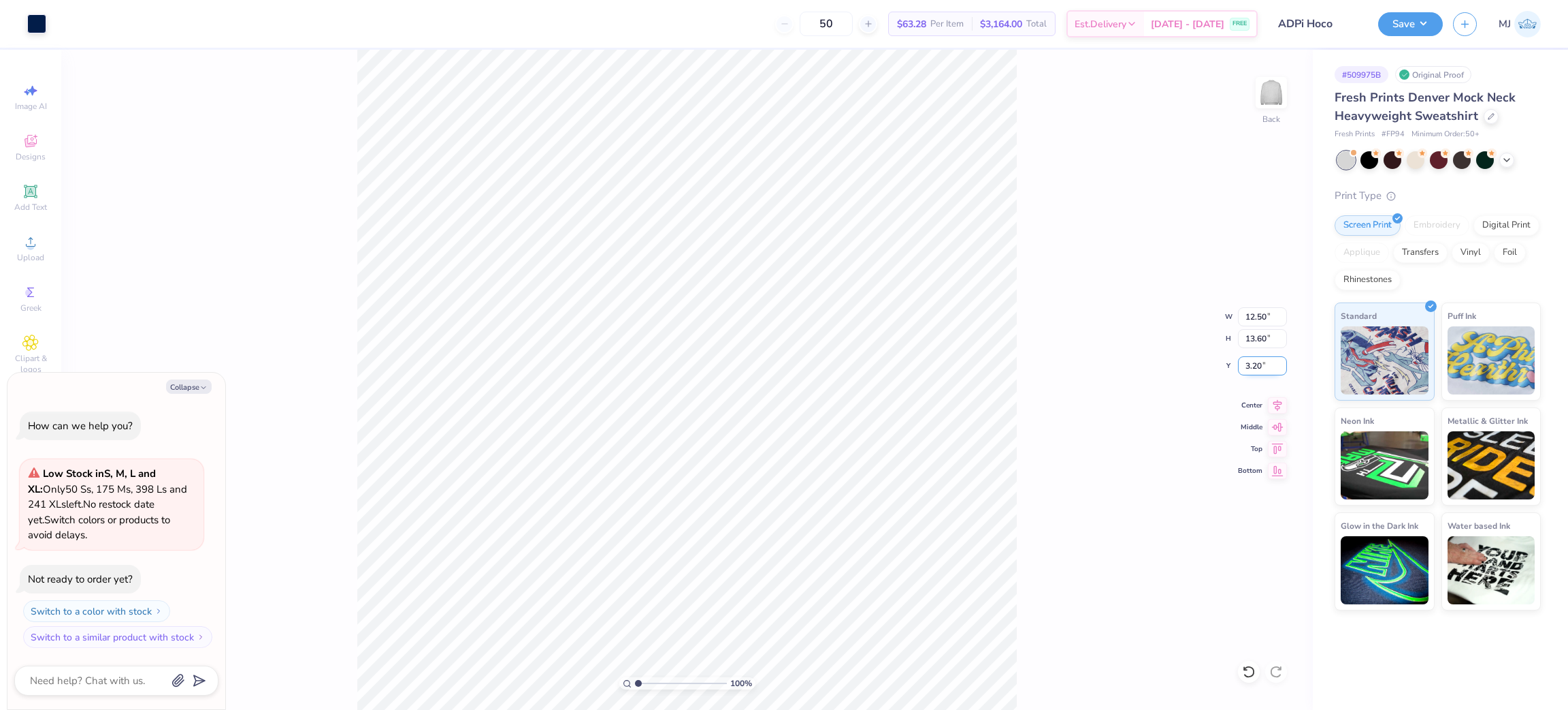
click at [1253, 362] on input "3.20" at bounding box center [1263, 365] width 49 height 19
type input "3"
type textarea "x"
type input "3.00"
click at [1038, 361] on div "100 % Back W 12.50 12.50 " H 13.60 13.60 " Y 3.00 3.00 " Center Middle Top Bott…" at bounding box center [687, 380] width 1252 height 660
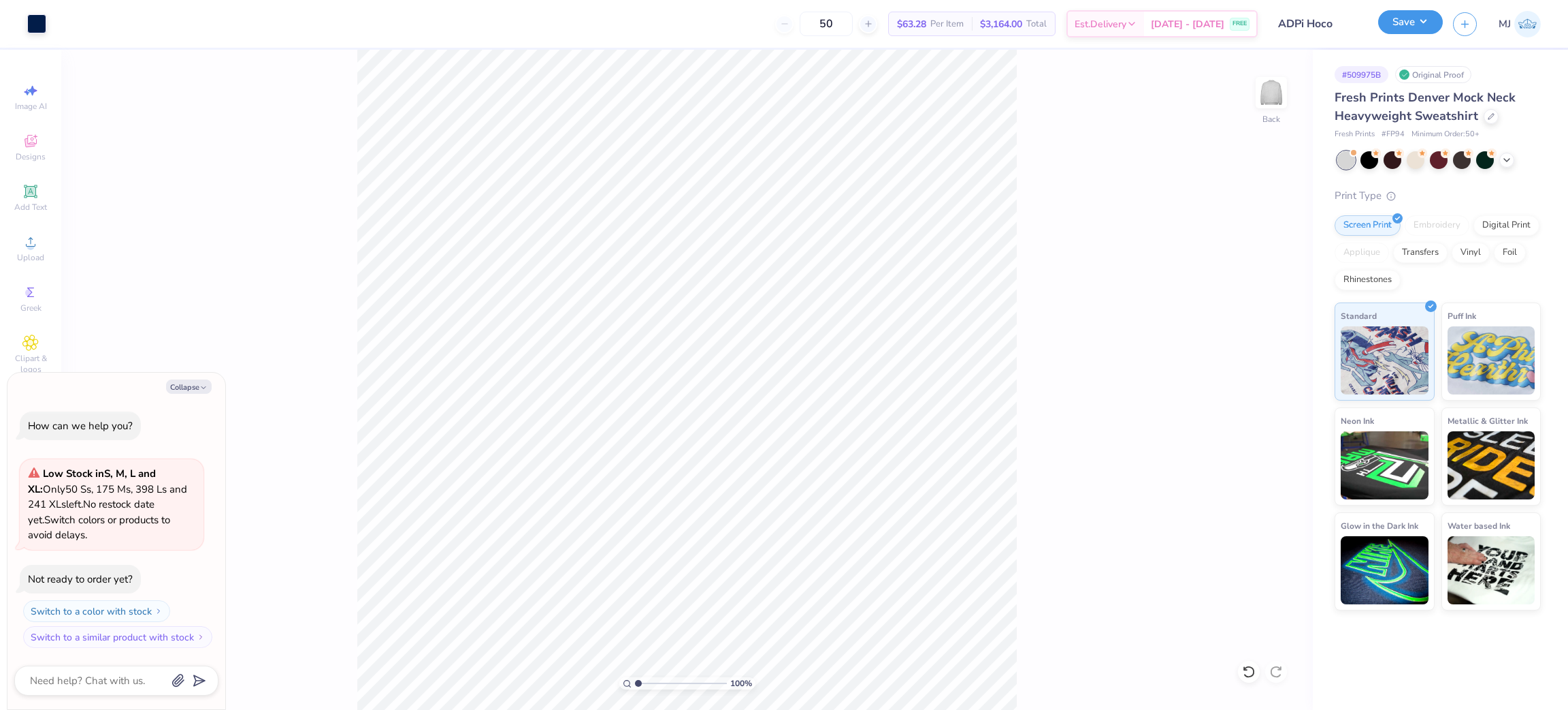
click at [1426, 27] on button "Save" at bounding box center [1410, 22] width 65 height 24
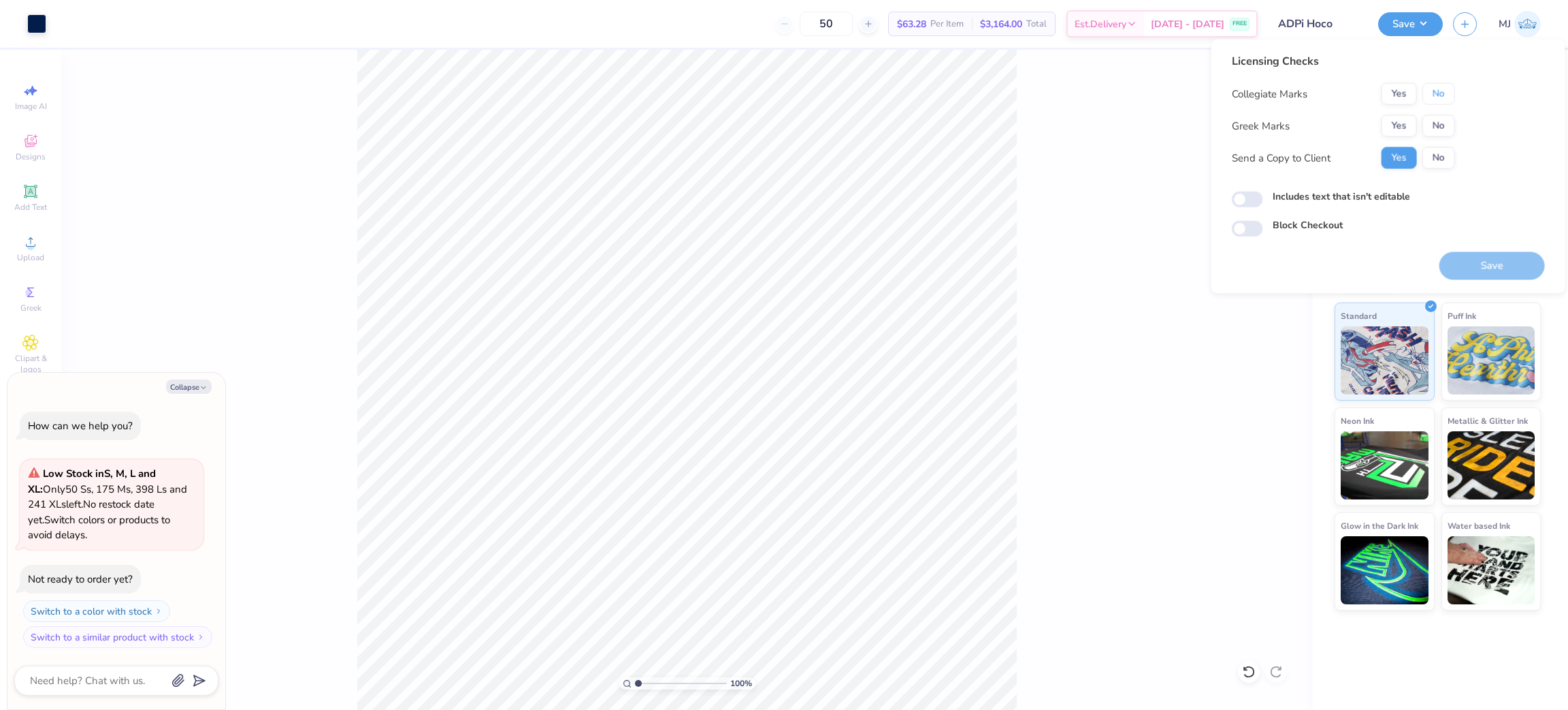
drag, startPoint x: 1428, startPoint y: 102, endPoint x: 1422, endPoint y: 109, distance: 9.2
click at [1430, 101] on button "No" at bounding box center [1438, 94] width 32 height 22
click at [1402, 118] on button "Yes" at bounding box center [1400, 126] width 35 height 22
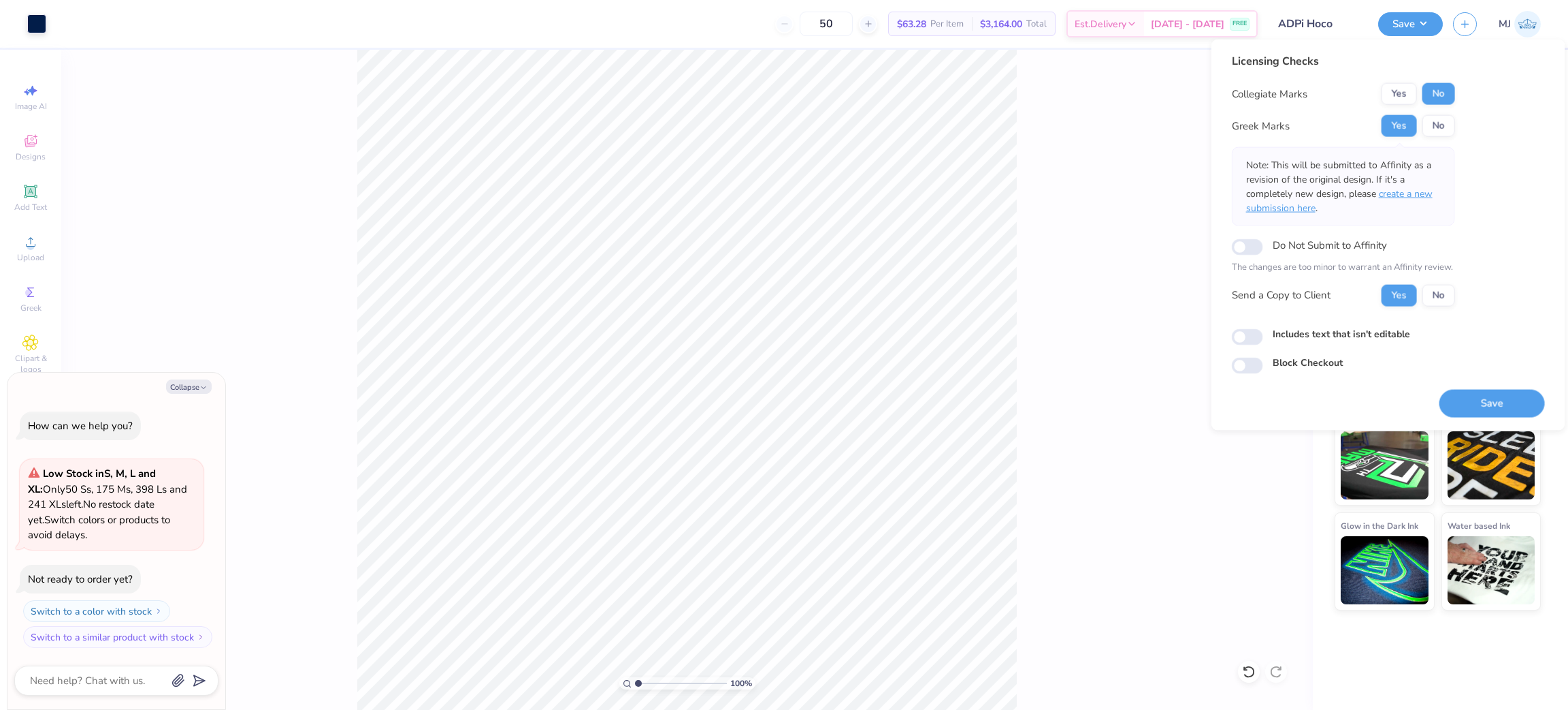
click at [1411, 191] on span "create a new submission here" at bounding box center [1339, 201] width 187 height 27
type textarea "x"
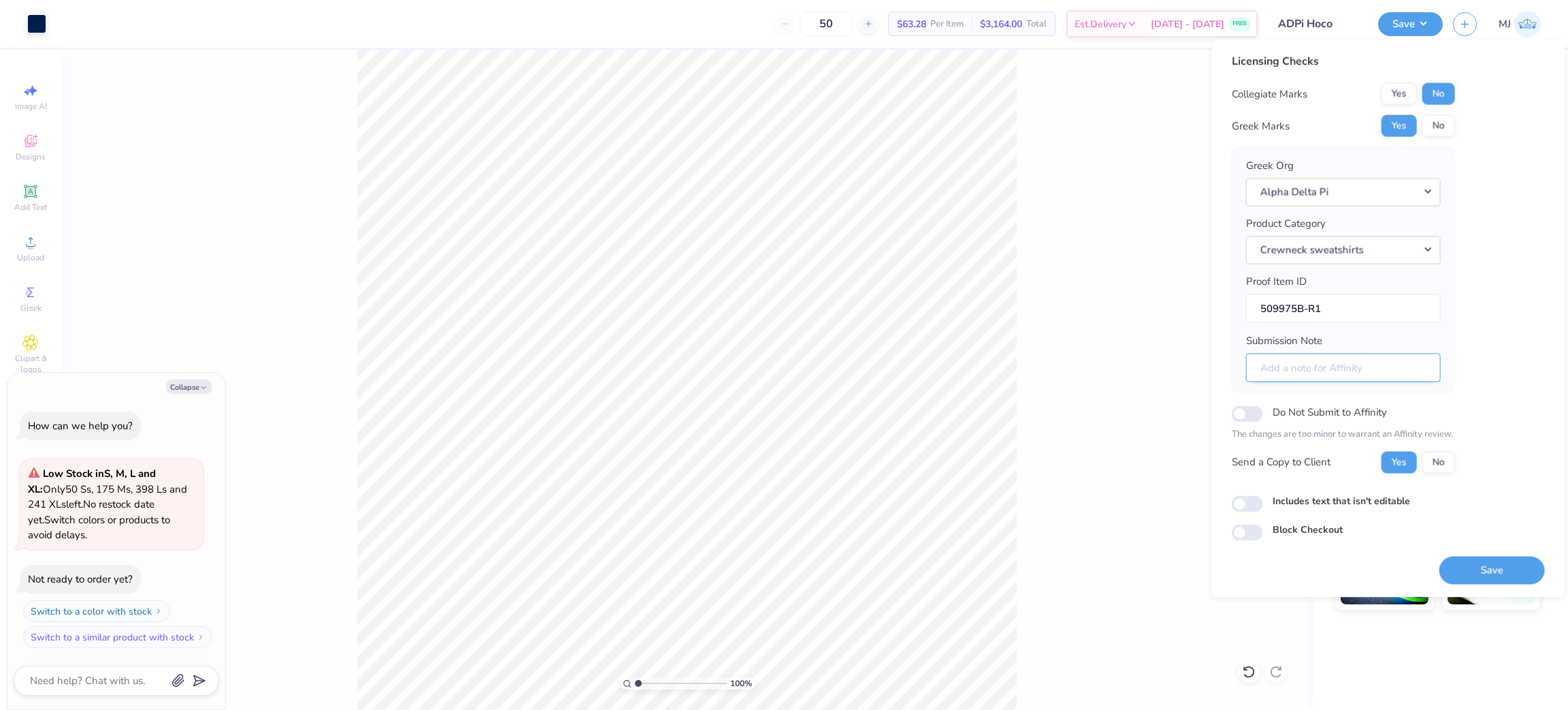
click at [1360, 373] on input "Submission Note" at bounding box center [1343, 367] width 195 height 29
type input "Delta Alpha, Homecoming"
click at [1496, 578] on button "Save" at bounding box center [1493, 569] width 106 height 28
type textarea "x"
